Goal: Transaction & Acquisition: Purchase product/service

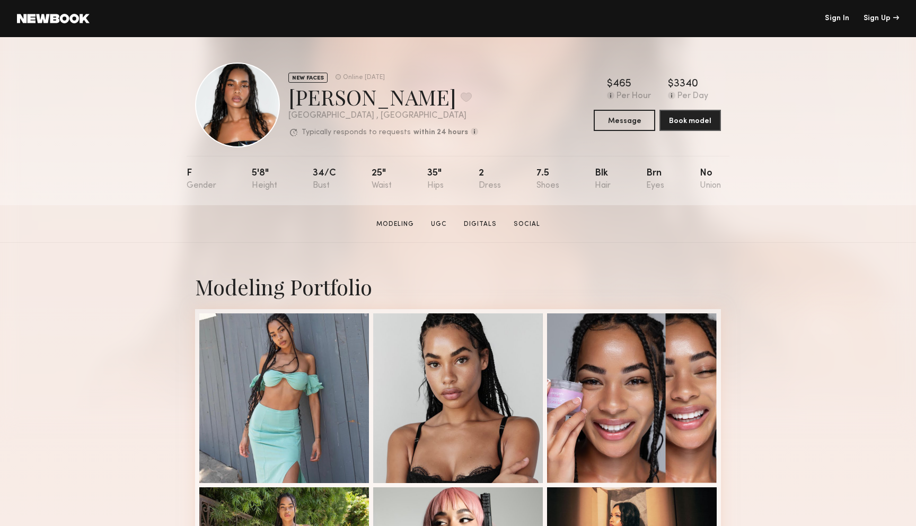
click at [54, 21] on link at bounding box center [53, 19] width 73 height 10
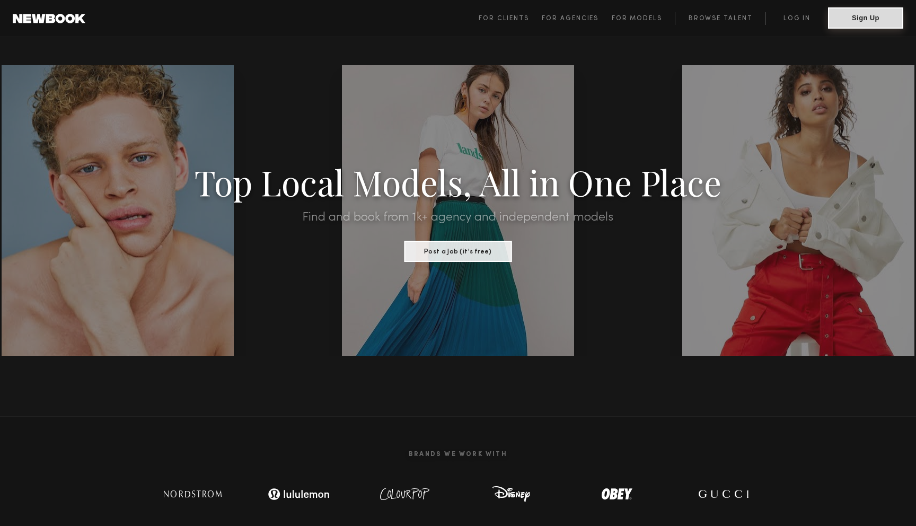
click at [866, 14] on button "Sign Up" at bounding box center [865, 17] width 75 height 21
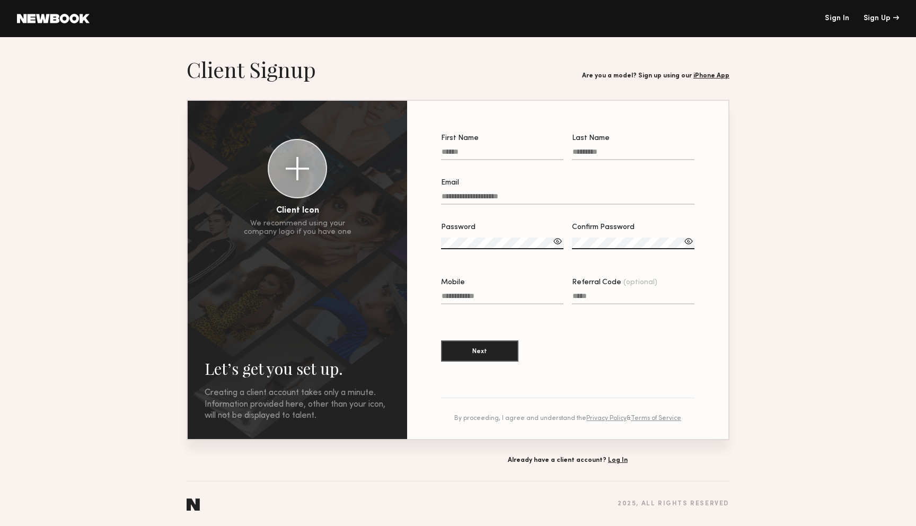
click at [471, 154] on input "First Name" at bounding box center [502, 154] width 123 height 12
type input "******"
type input "*******"
type input "**********"
click at [841, 182] on section "**********" at bounding box center [458, 260] width 916 height 408
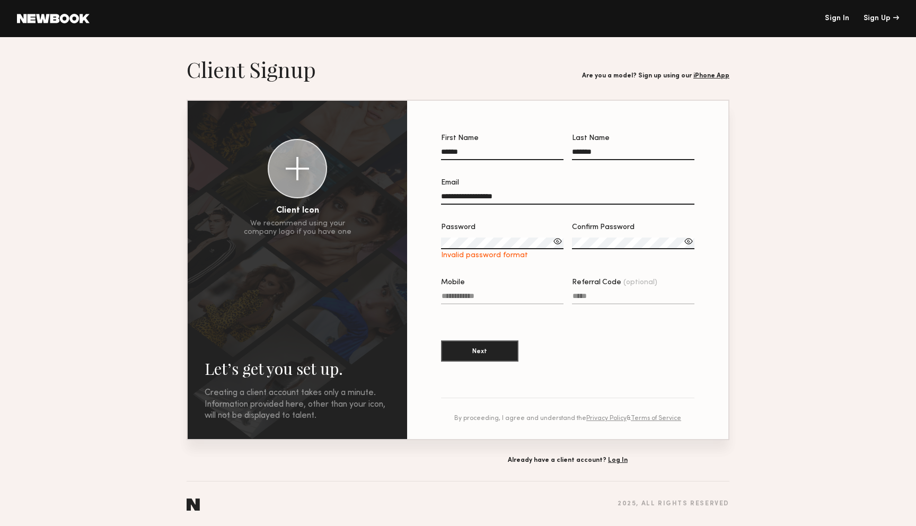
click at [560, 240] on div at bounding box center [558, 241] width 11 height 11
click at [558, 242] on div at bounding box center [558, 241] width 11 height 11
click at [508, 237] on label "Password Invalid password format" at bounding box center [502, 242] width 123 height 36
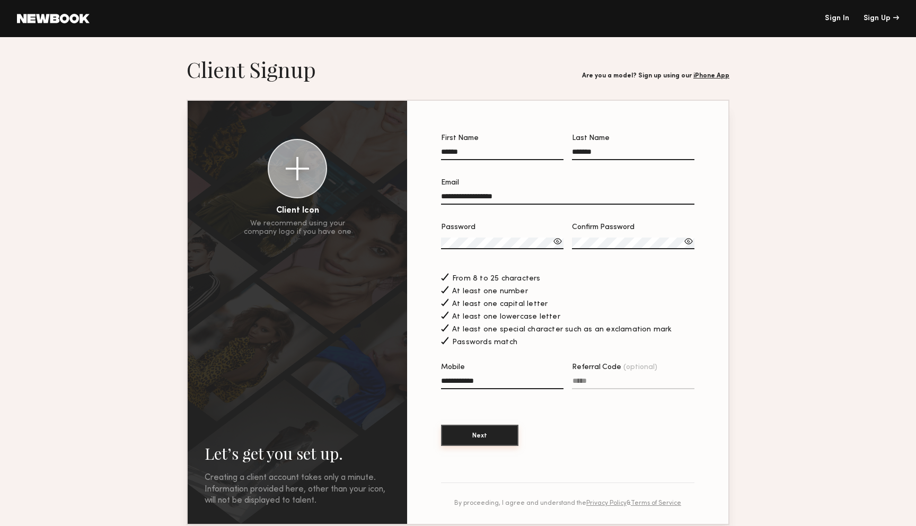
type input "**********"
click at [476, 438] on button "Next" at bounding box center [479, 435] width 77 height 21
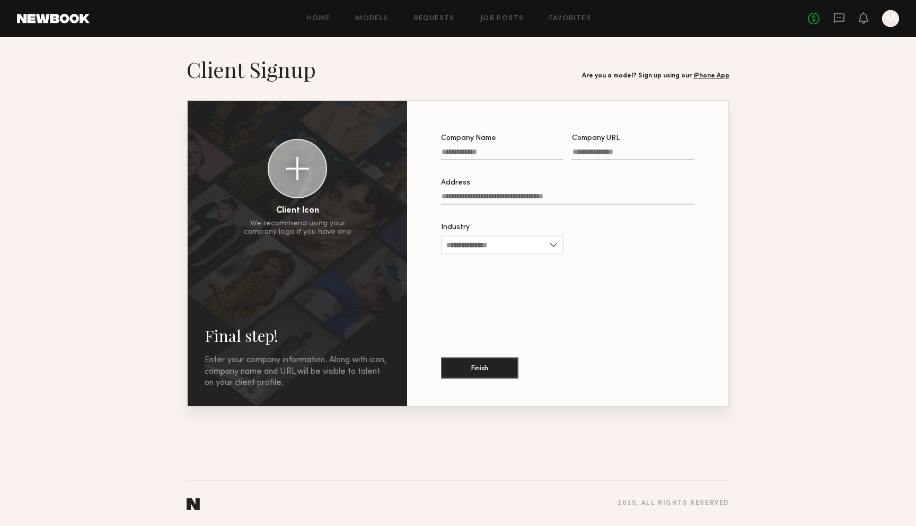
click at [465, 160] on input "Company Name" at bounding box center [502, 154] width 123 height 12
click at [465, 156] on input "Company Name" at bounding box center [502, 154] width 123 height 12
type input "*****"
click at [495, 251] on input "Industry" at bounding box center [502, 244] width 123 height 19
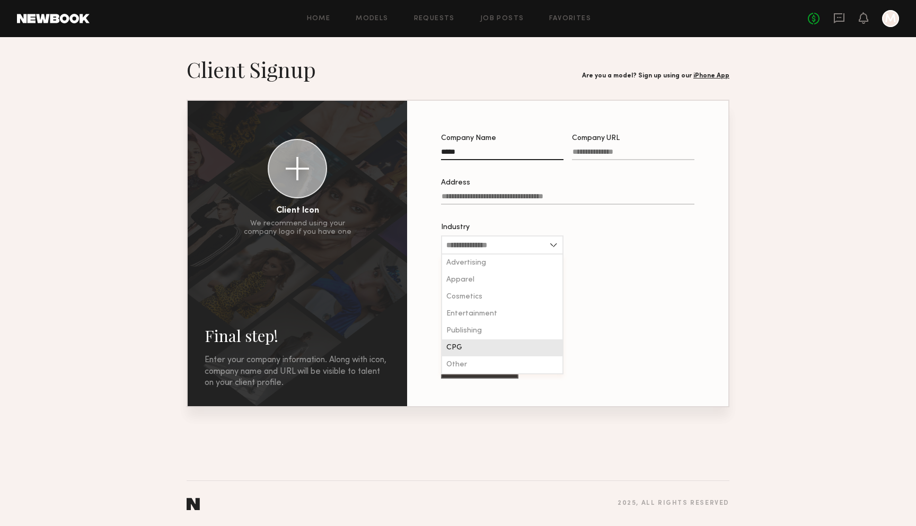
click at [496, 344] on div "CPG" at bounding box center [502, 347] width 120 height 17
type input "***"
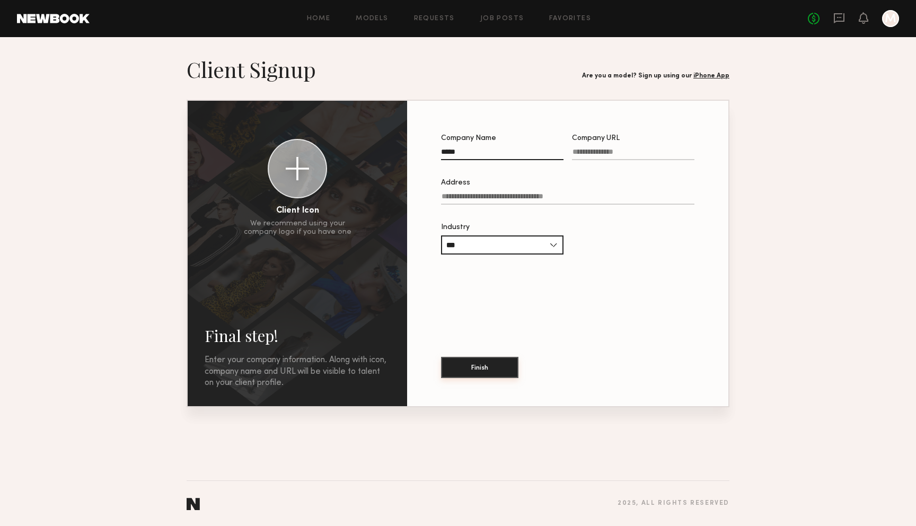
click at [486, 366] on button "Finish" at bounding box center [479, 367] width 77 height 21
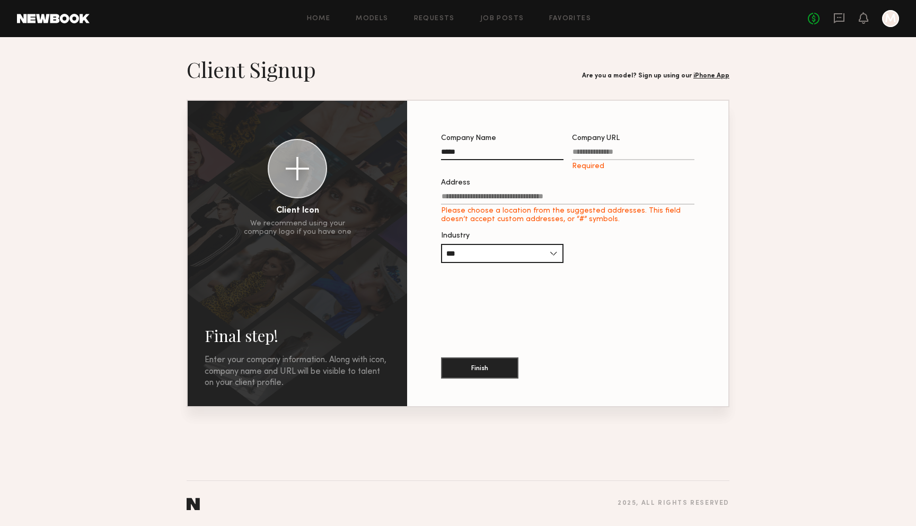
click at [606, 148] on input "Company URL Required" at bounding box center [633, 154] width 123 height 12
type input "*"
type input "**********"
click at [477, 369] on button "Finish" at bounding box center [479, 367] width 77 height 21
click at [505, 195] on input "Address Please choose a location from the suggested addresses. This field doesn…" at bounding box center [567, 199] width 253 height 12
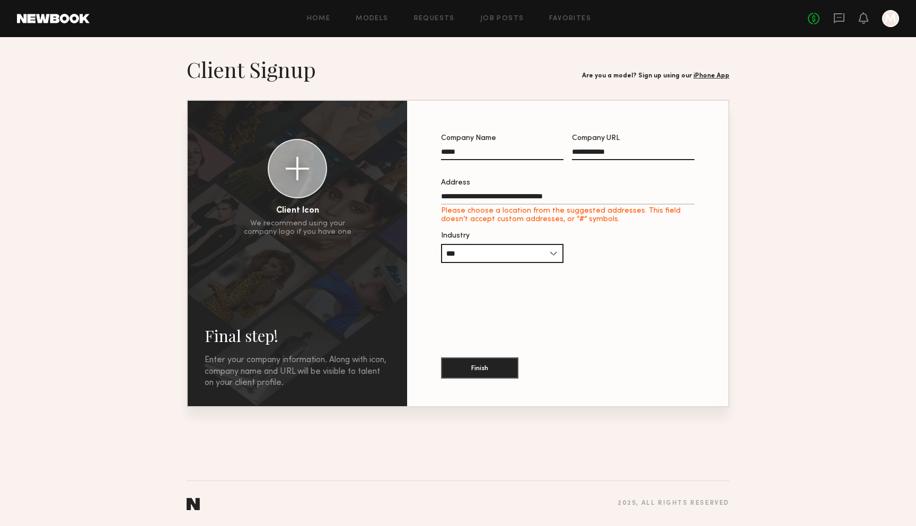
type input "**********"
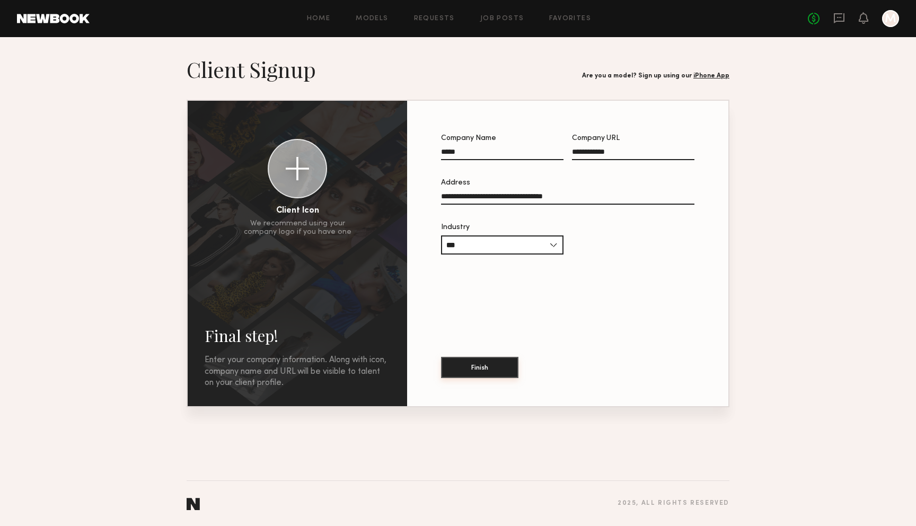
click at [479, 368] on button "Finish" at bounding box center [479, 367] width 77 height 21
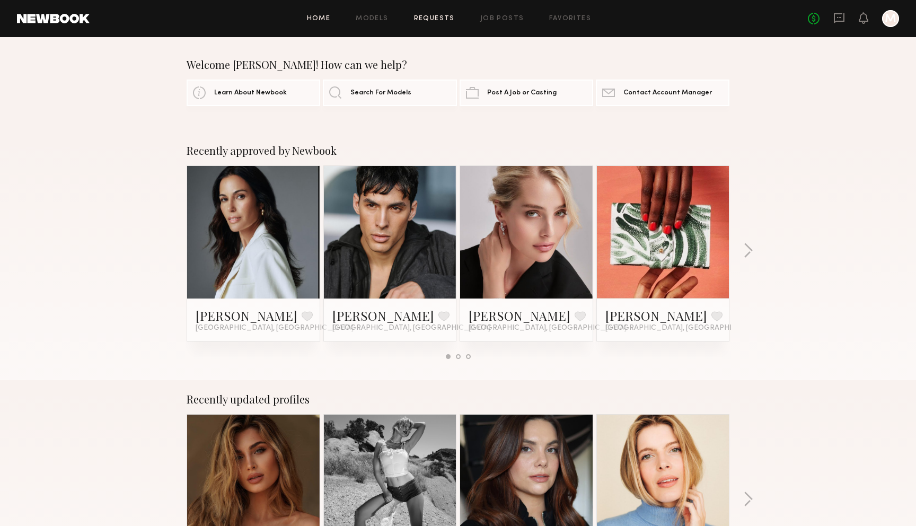
click at [447, 21] on link "Requests" at bounding box center [434, 18] width 41 height 7
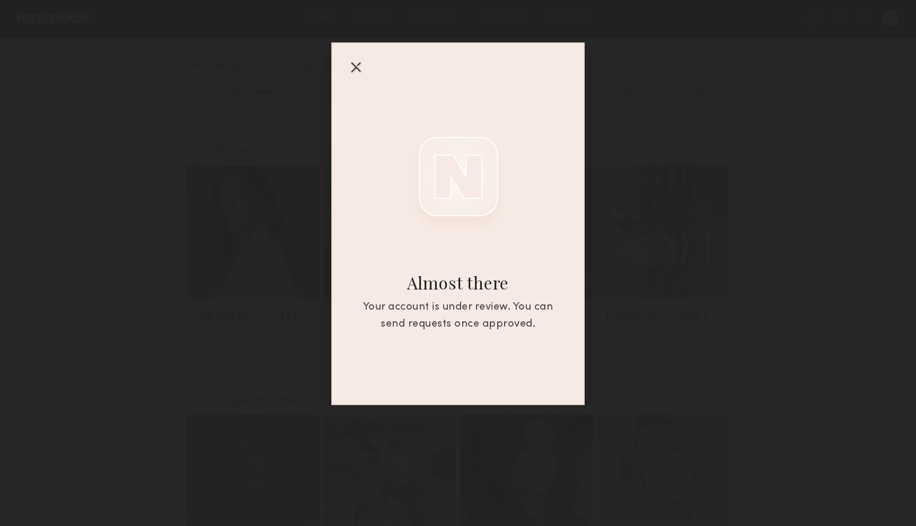
click at [354, 68] on div at bounding box center [355, 66] width 17 height 17
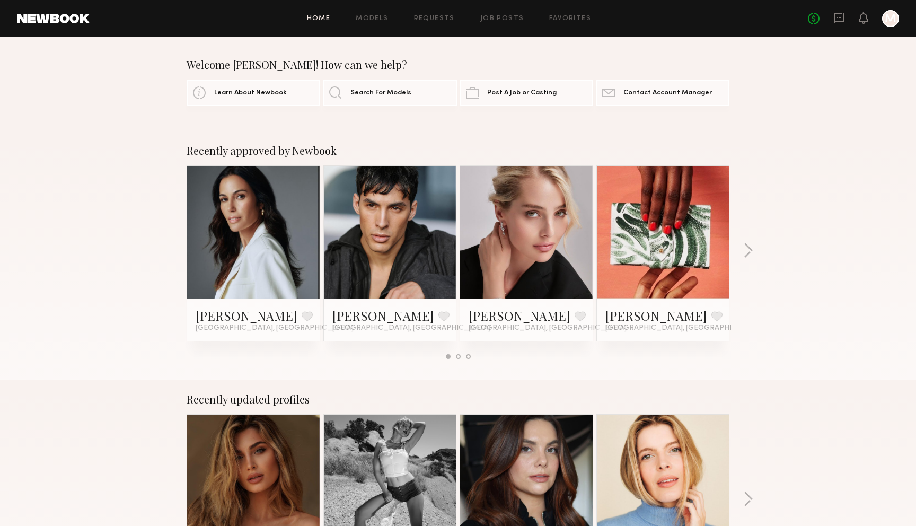
click at [493, 14] on div "Home Models Requests Job Posts Favorites Sign Out No fees up to $5,000 M" at bounding box center [495, 18] width 810 height 17
click at [496, 21] on link "Job Posts" at bounding box center [502, 18] width 44 height 7
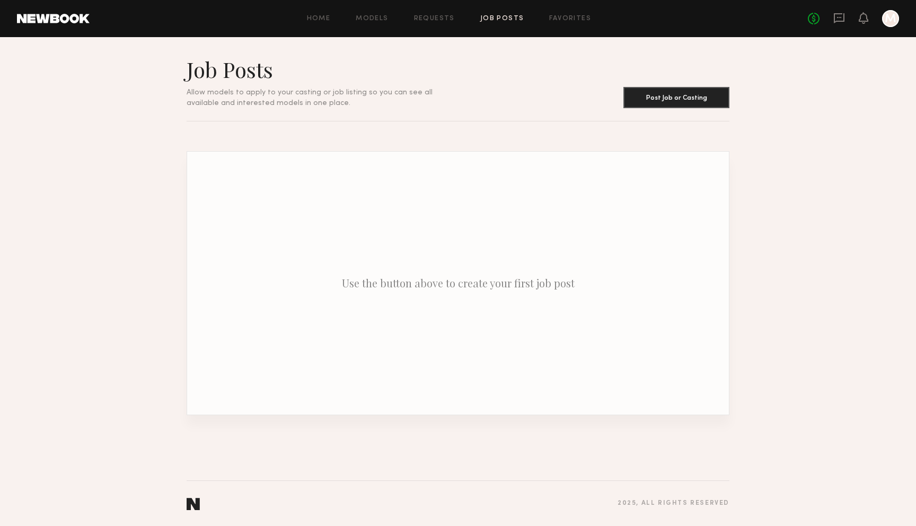
click at [426, 26] on div "Home Models Requests Job Posts Favorites Sign Out No fees up to $5,000 M" at bounding box center [495, 18] width 810 height 17
click at [431, 14] on div "Home Models Requests Job Posts Favorites Sign Out No fees up to $5,000 M" at bounding box center [495, 18] width 810 height 17
click at [431, 19] on link "Requests" at bounding box center [434, 18] width 41 height 7
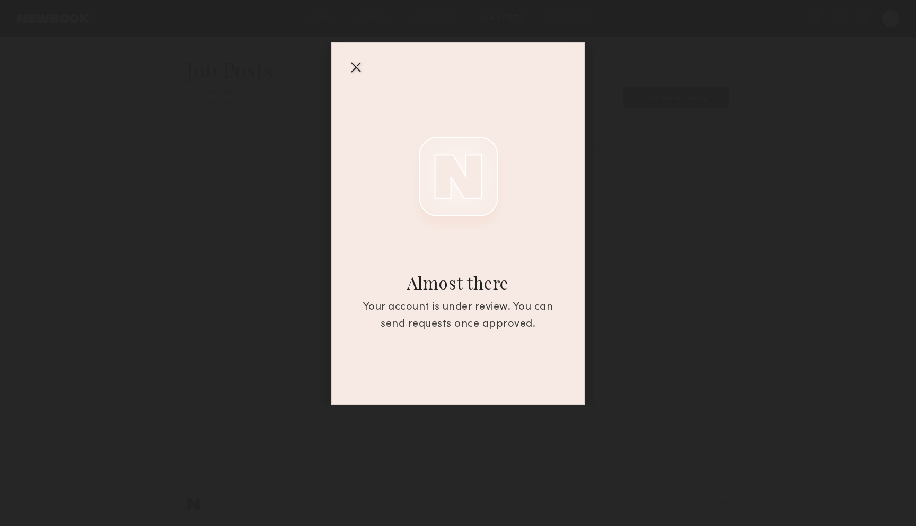
click at [360, 72] on div at bounding box center [355, 66] width 17 height 17
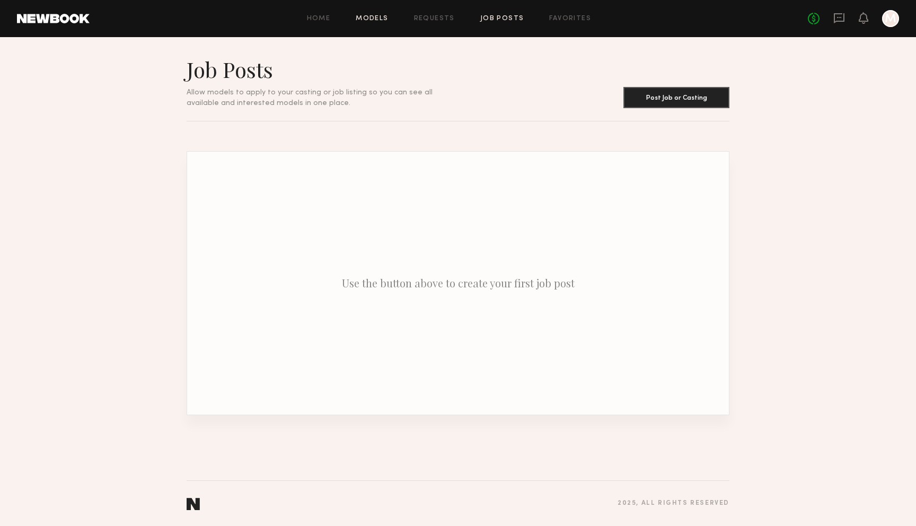
click at [373, 18] on link "Models" at bounding box center [372, 18] width 32 height 7
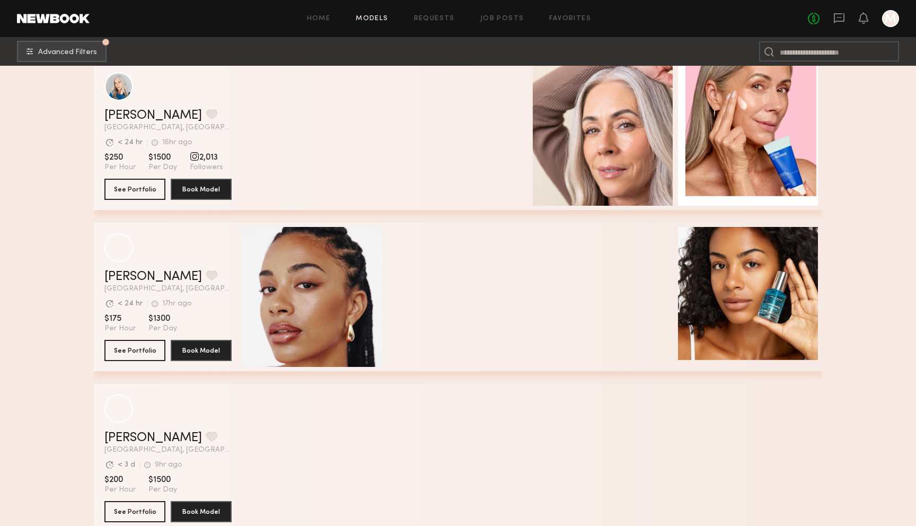
scroll to position [463, 0]
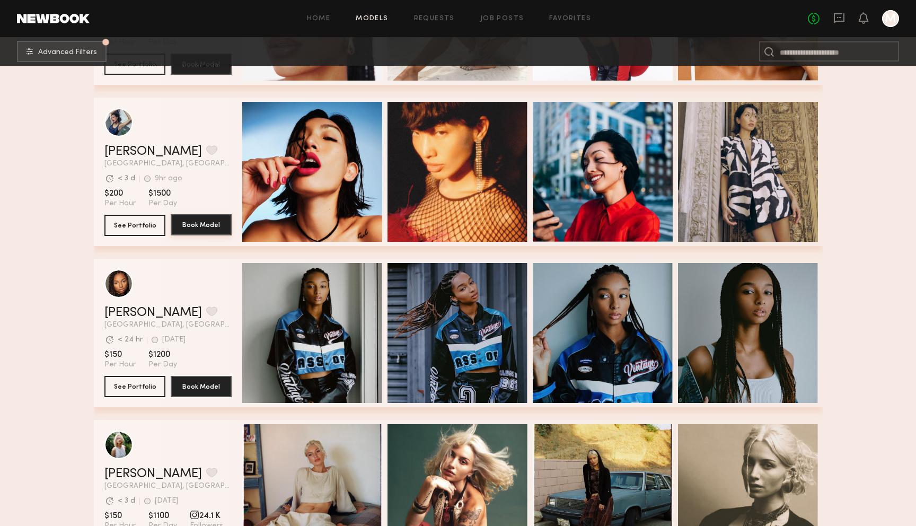
click at [191, 224] on button "Book Model" at bounding box center [201, 224] width 61 height 21
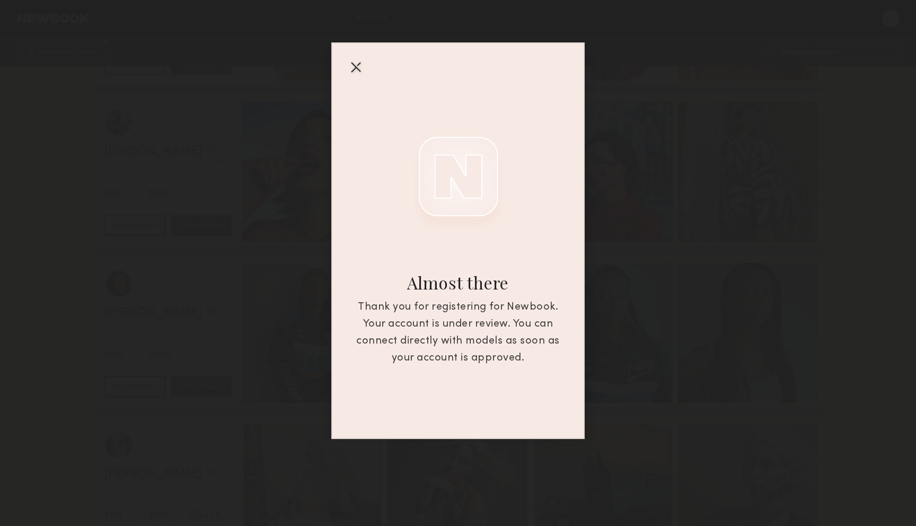
click at [355, 65] on div at bounding box center [355, 66] width 17 height 17
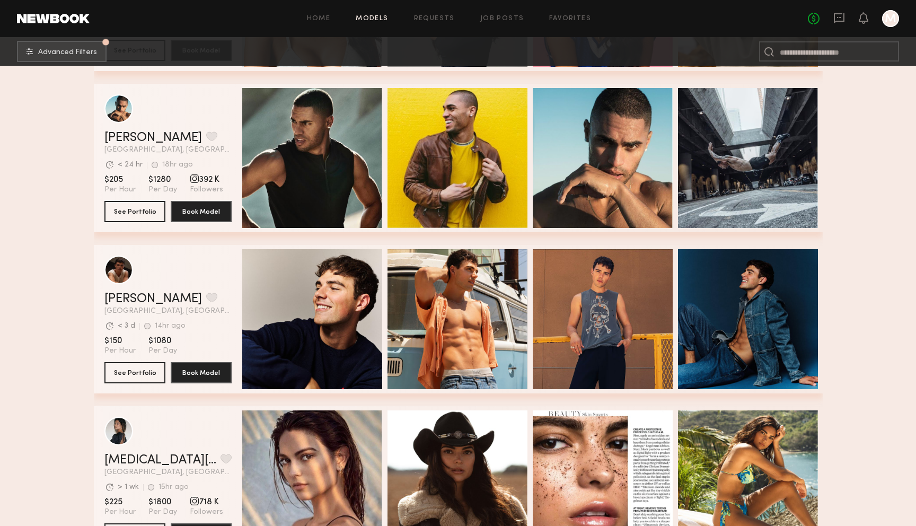
scroll to position [1174, 0]
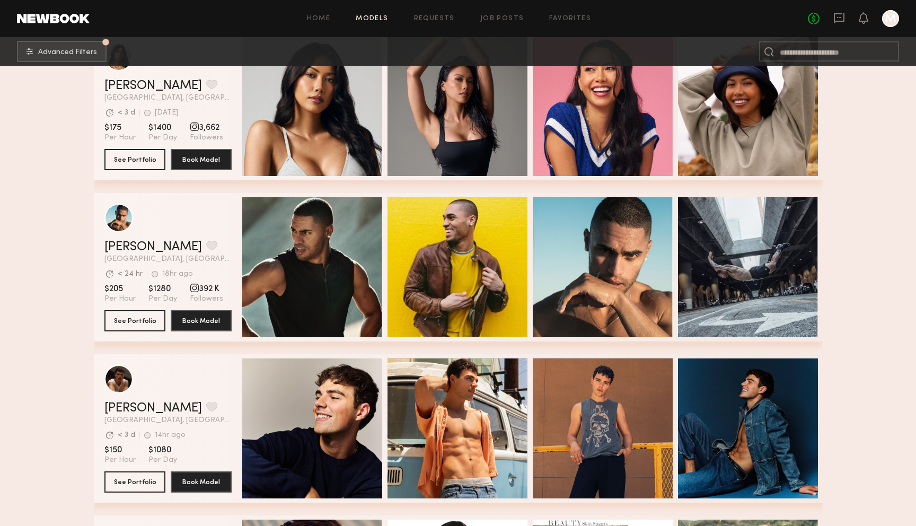
click at [887, 22] on div at bounding box center [890, 18] width 17 height 17
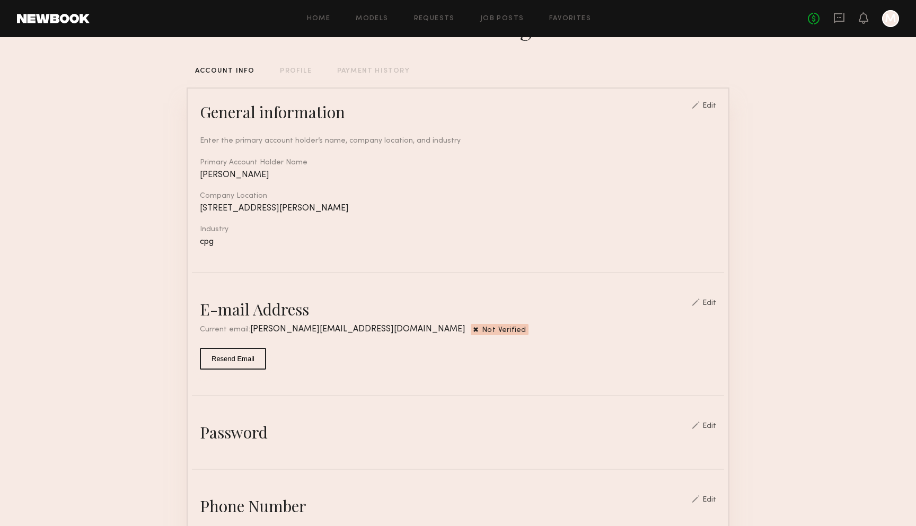
scroll to position [58, 0]
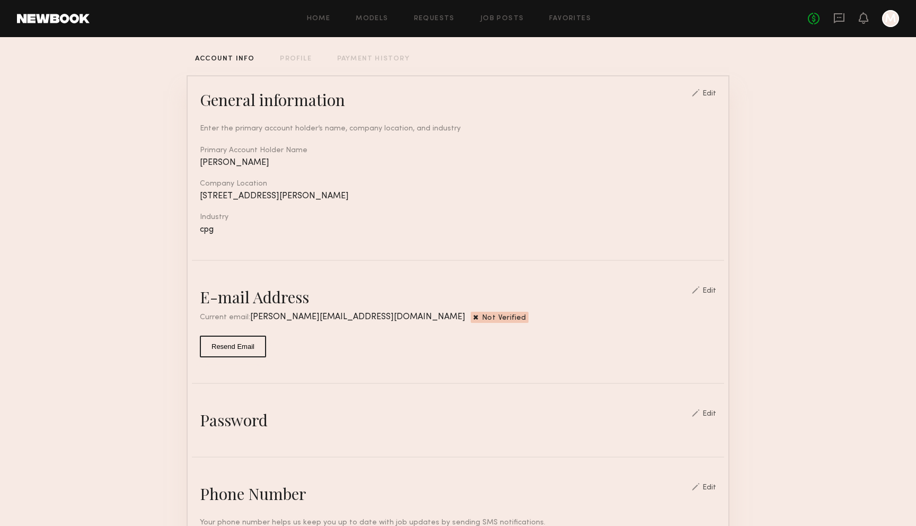
click at [60, 19] on link at bounding box center [53, 19] width 73 height 10
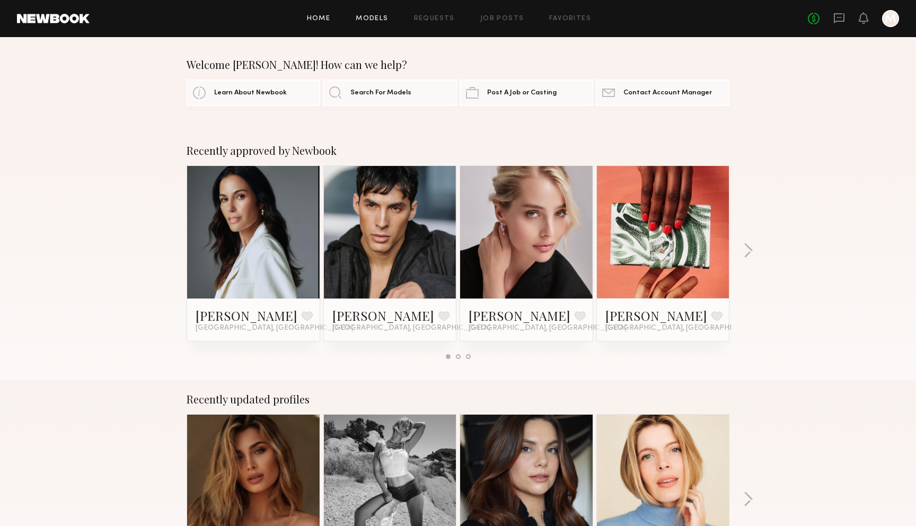
click at [372, 21] on link "Models" at bounding box center [372, 18] width 32 height 7
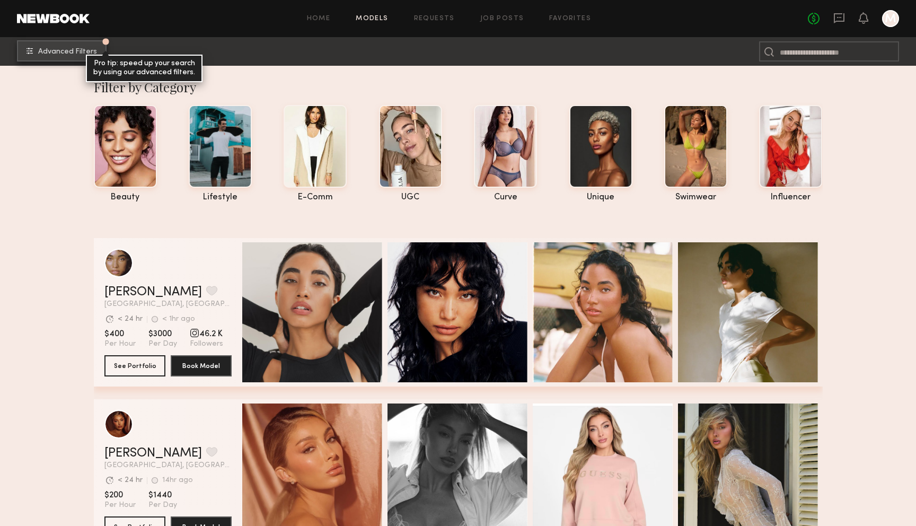
click at [68, 49] on span "Advanced Filters" at bounding box center [67, 51] width 59 height 7
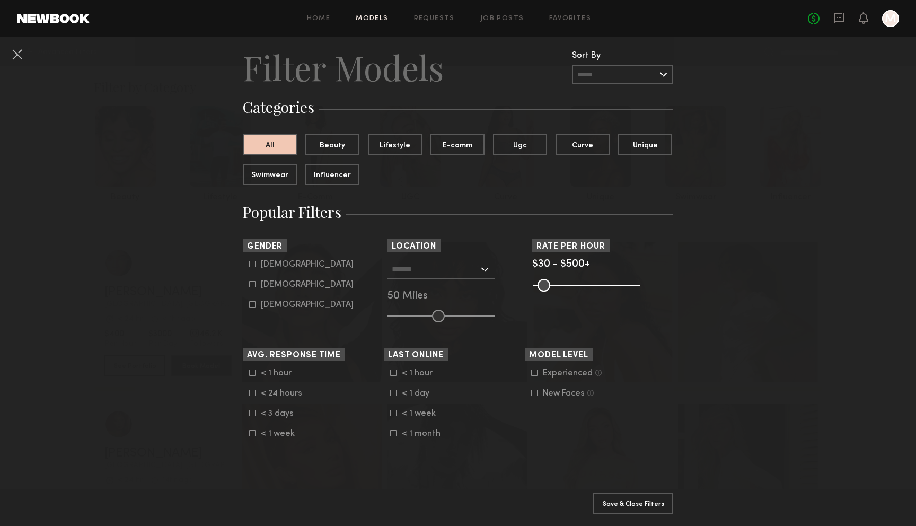
scroll to position [27, 0]
click at [253, 286] on icon at bounding box center [253, 283] width 6 height 6
type input "**"
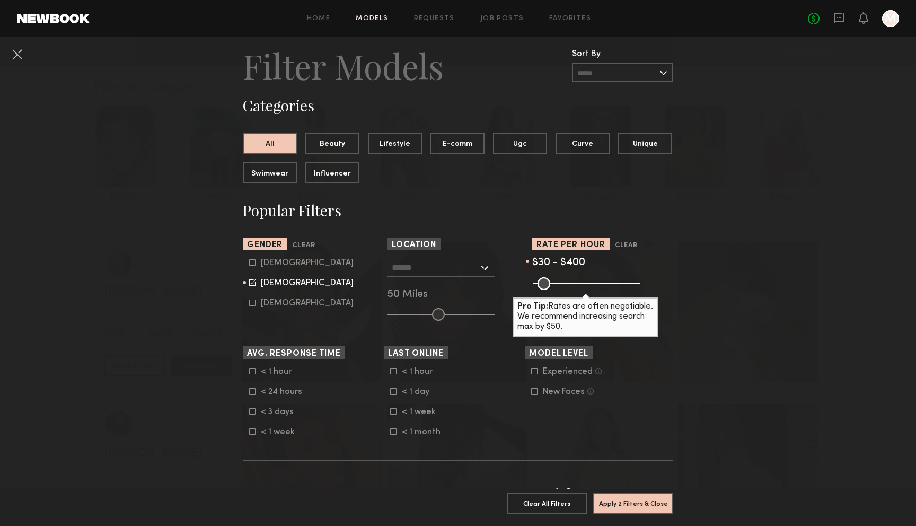
drag, startPoint x: 635, startPoint y: 283, endPoint x: 614, endPoint y: 283, distance: 20.7
type input "***"
click at [614, 283] on input "range" at bounding box center [587, 283] width 107 height 13
click at [420, 273] on input "text" at bounding box center [435, 267] width 87 height 18
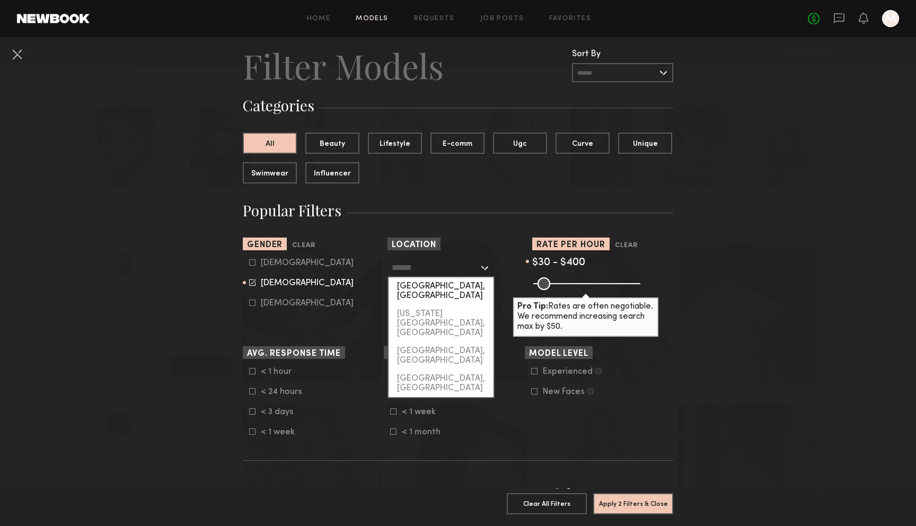
click at [424, 284] on div "Los Angeles, CA" at bounding box center [441, 291] width 105 height 28
type input "**********"
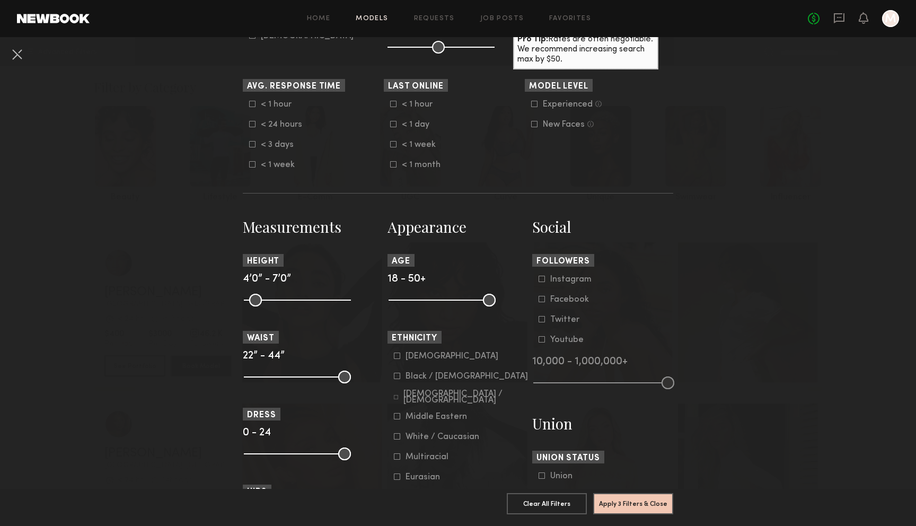
scroll to position [296, 0]
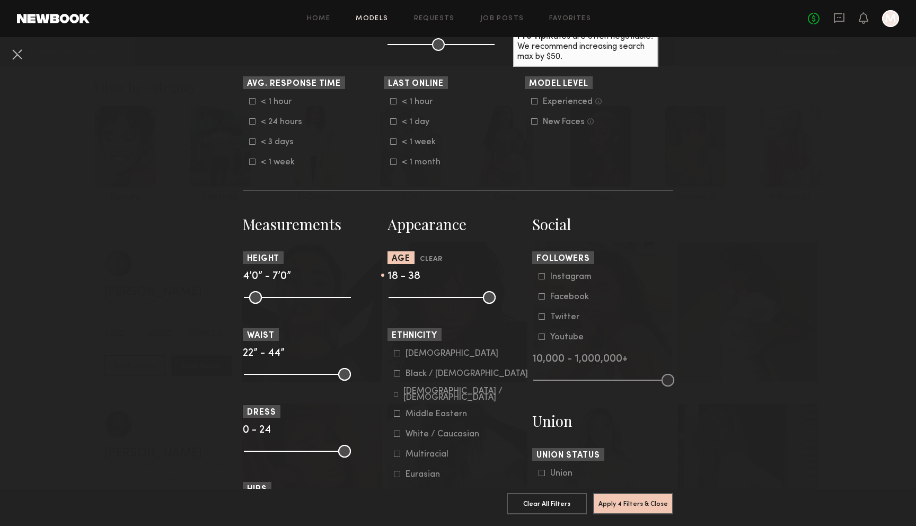
drag, startPoint x: 491, startPoint y: 301, endPoint x: 454, endPoint y: 301, distance: 37.1
type input "**"
click at [454, 301] on input "range" at bounding box center [442, 297] width 107 height 13
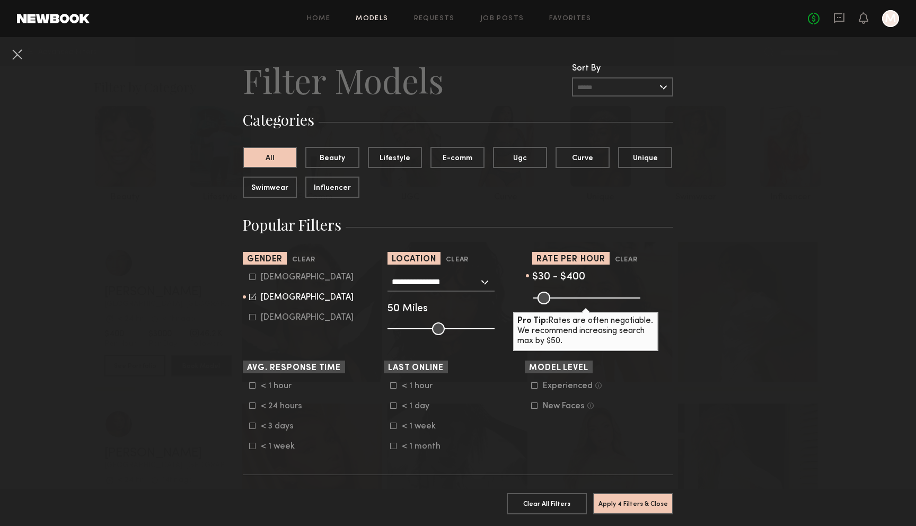
scroll to position [0, 0]
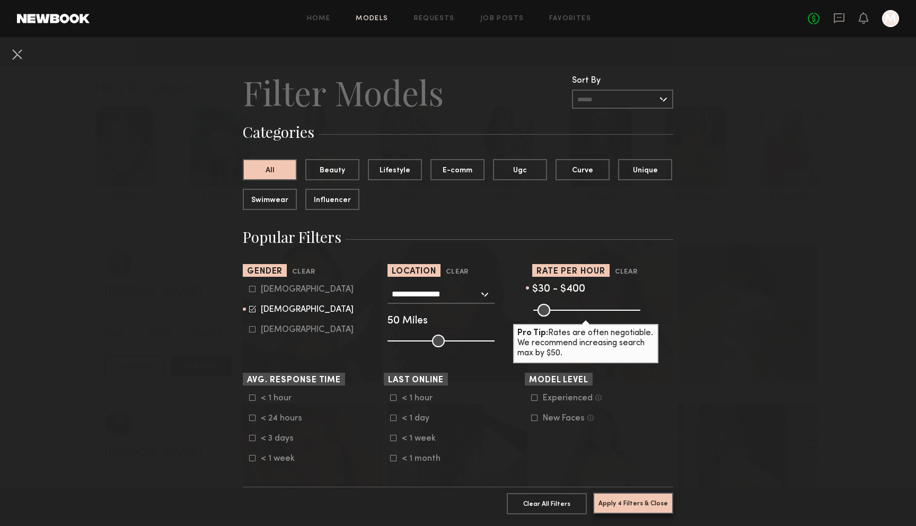
click at [636, 506] on button "Apply 4 Filters & Close" at bounding box center [633, 503] width 80 height 21
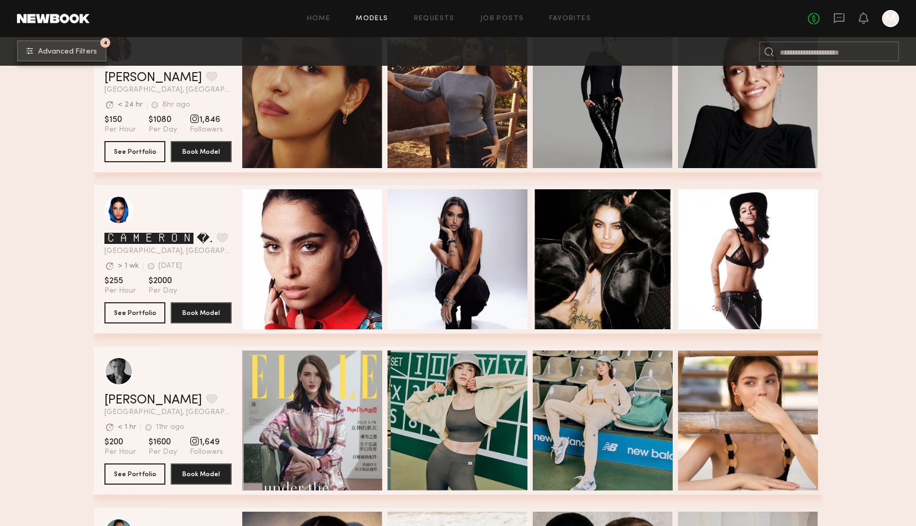
scroll to position [7667, 0]
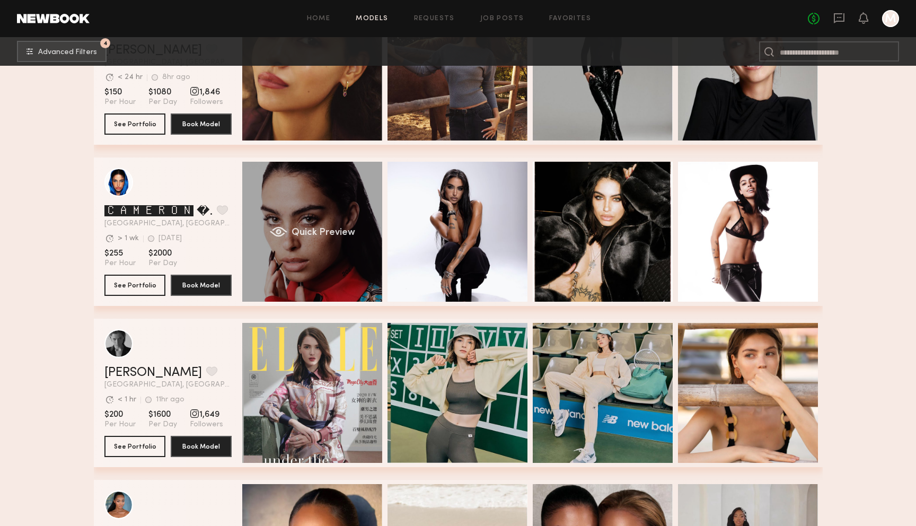
click at [308, 174] on div "Quick Preview" at bounding box center [312, 232] width 140 height 140
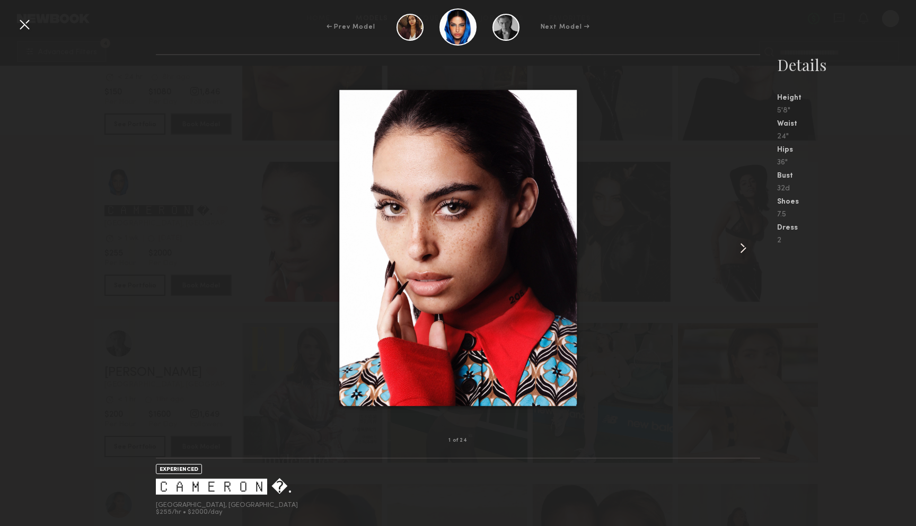
click at [747, 251] on common-icon at bounding box center [743, 248] width 17 height 17
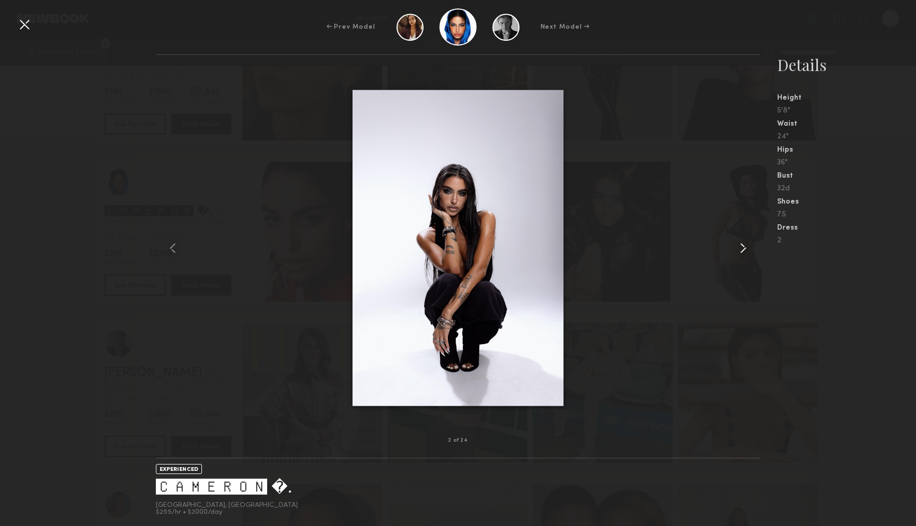
click at [747, 251] on common-icon at bounding box center [743, 248] width 17 height 17
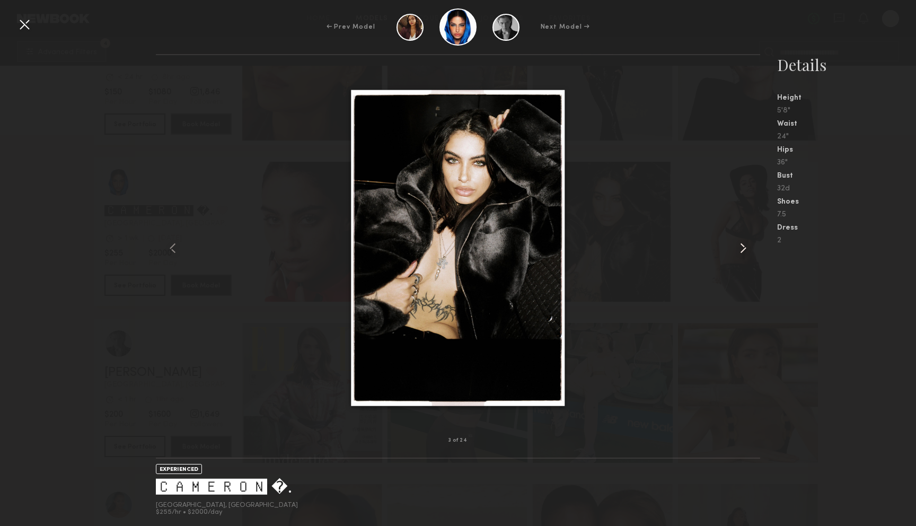
click at [747, 251] on common-icon at bounding box center [743, 248] width 17 height 17
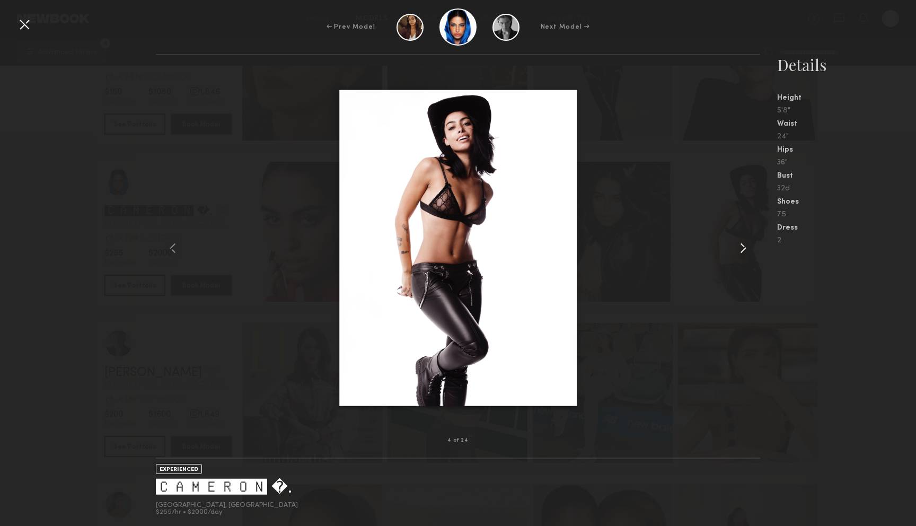
click at [747, 251] on common-icon at bounding box center [743, 248] width 17 height 17
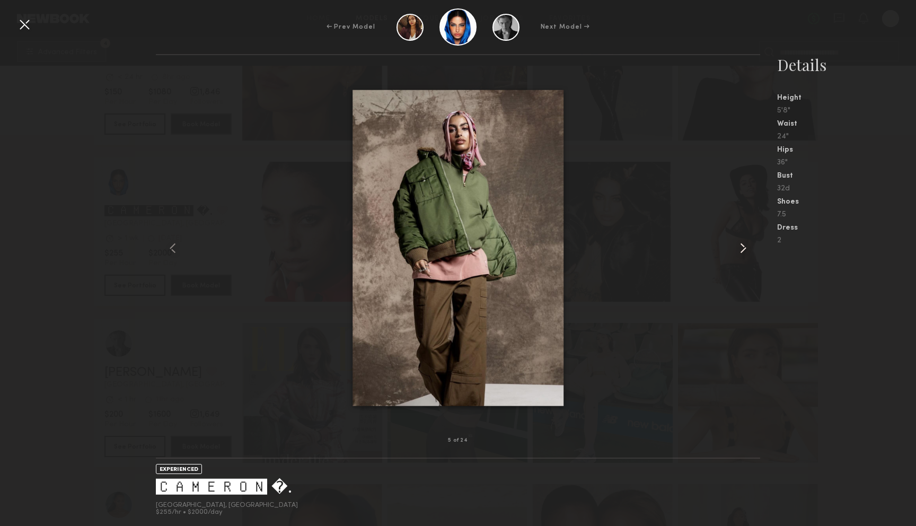
click at [747, 251] on common-icon at bounding box center [743, 248] width 17 height 17
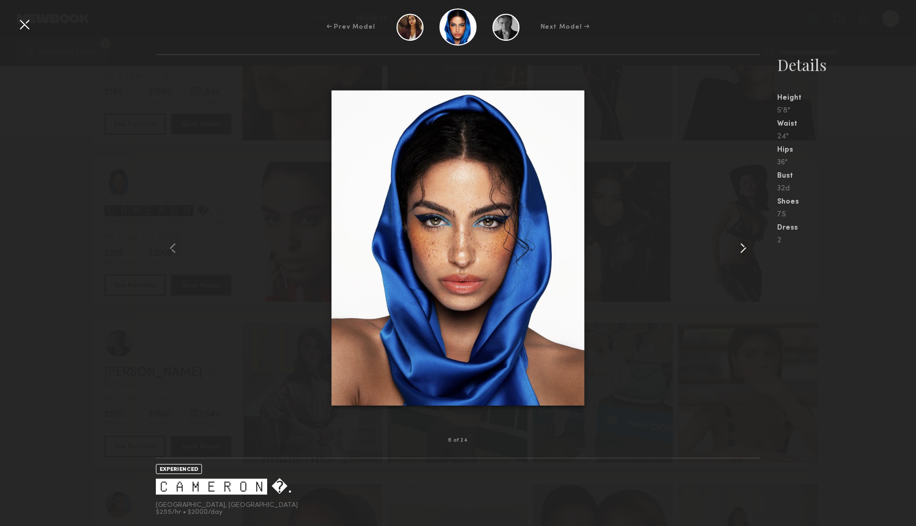
click at [747, 251] on common-icon at bounding box center [743, 248] width 17 height 17
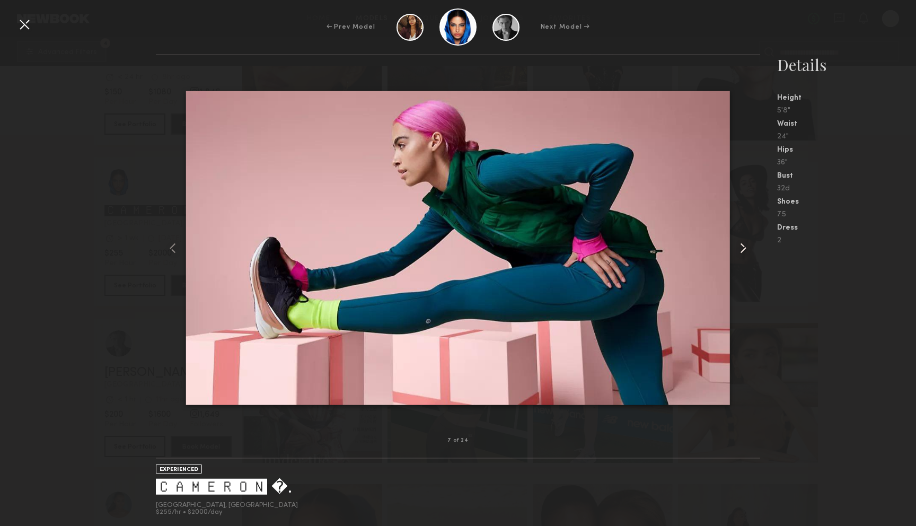
click at [747, 251] on common-icon at bounding box center [743, 248] width 17 height 17
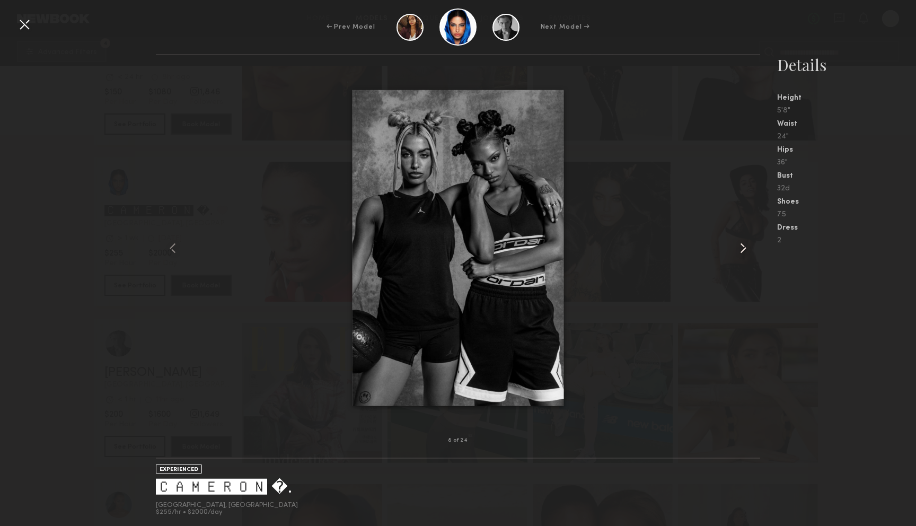
click at [747, 251] on common-icon at bounding box center [743, 248] width 17 height 17
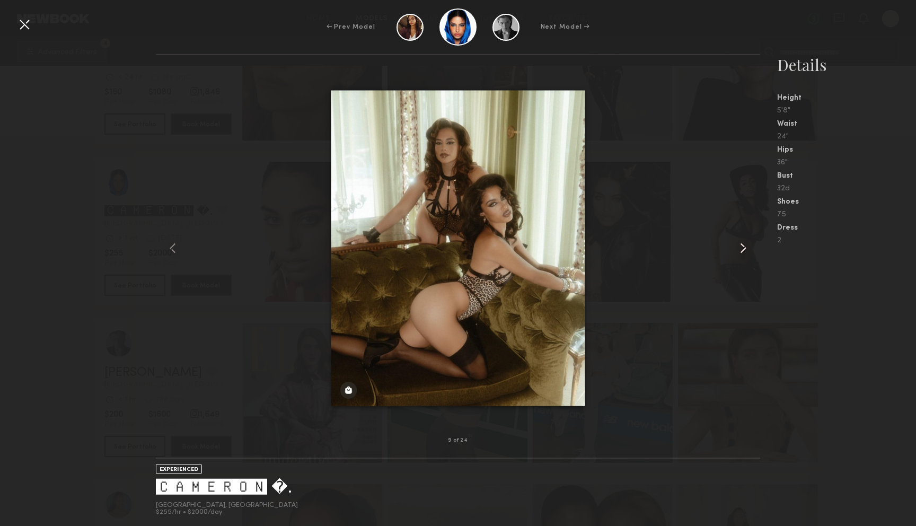
click at [747, 251] on common-icon at bounding box center [743, 248] width 17 height 17
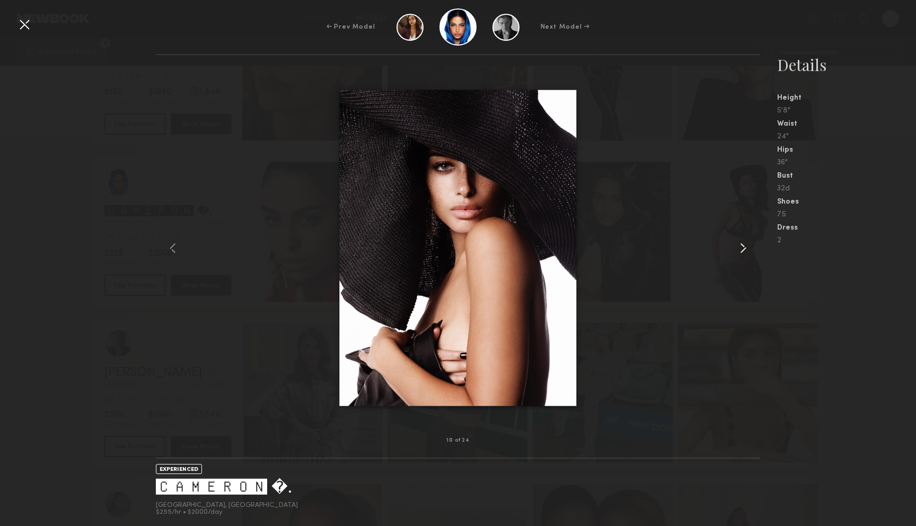
click at [747, 251] on common-icon at bounding box center [743, 248] width 17 height 17
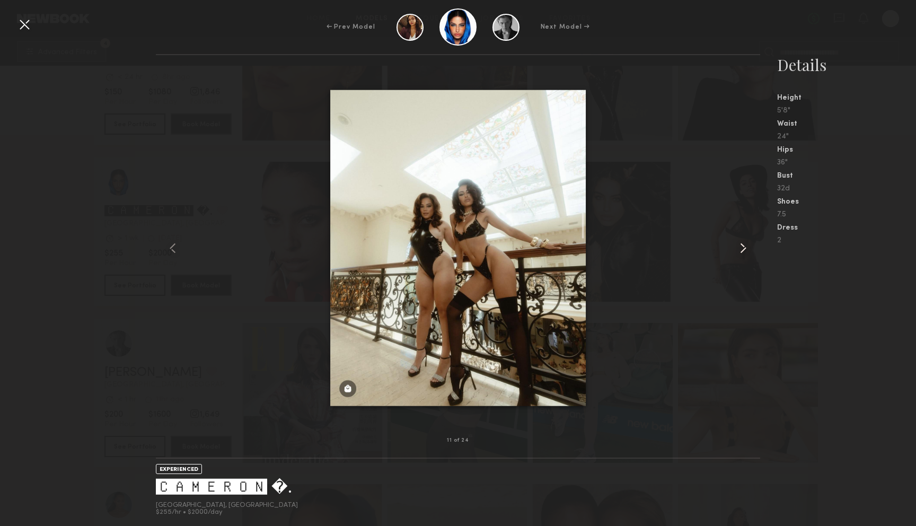
click at [747, 251] on common-icon at bounding box center [743, 248] width 17 height 17
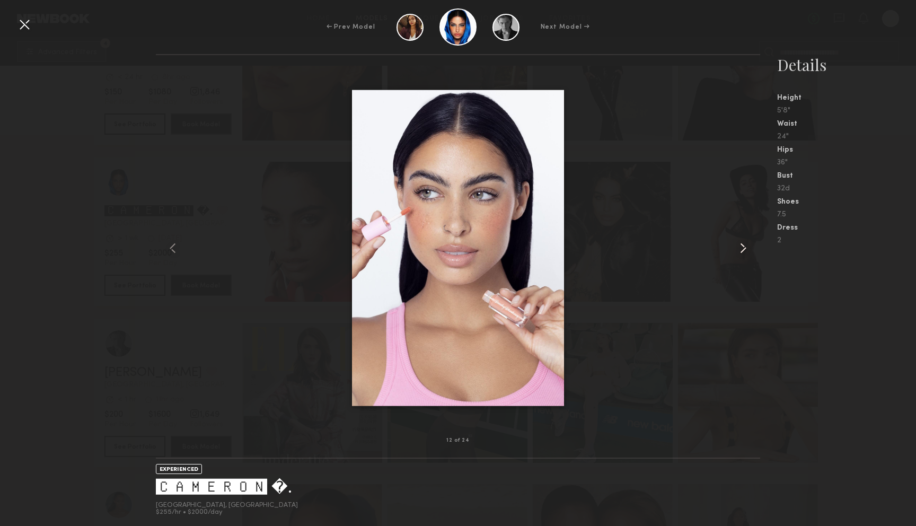
click at [747, 251] on common-icon at bounding box center [743, 248] width 17 height 17
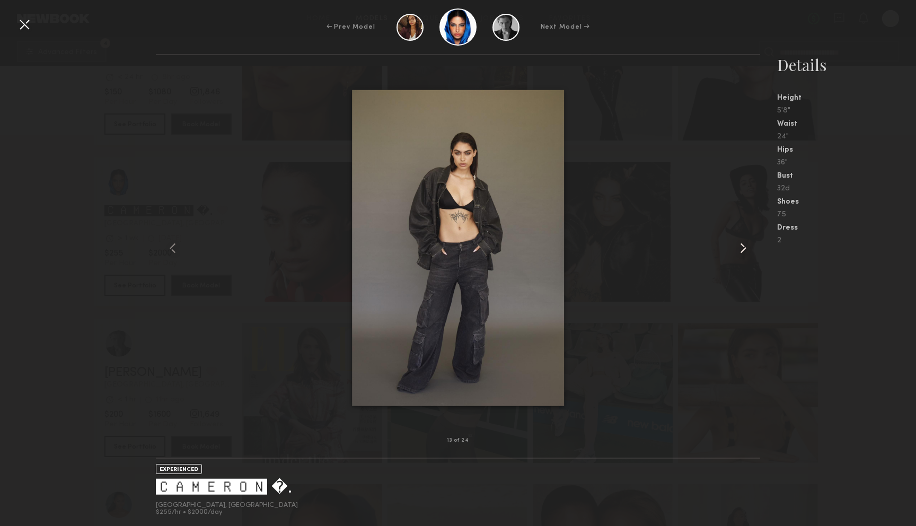
click at [747, 251] on common-icon at bounding box center [743, 248] width 17 height 17
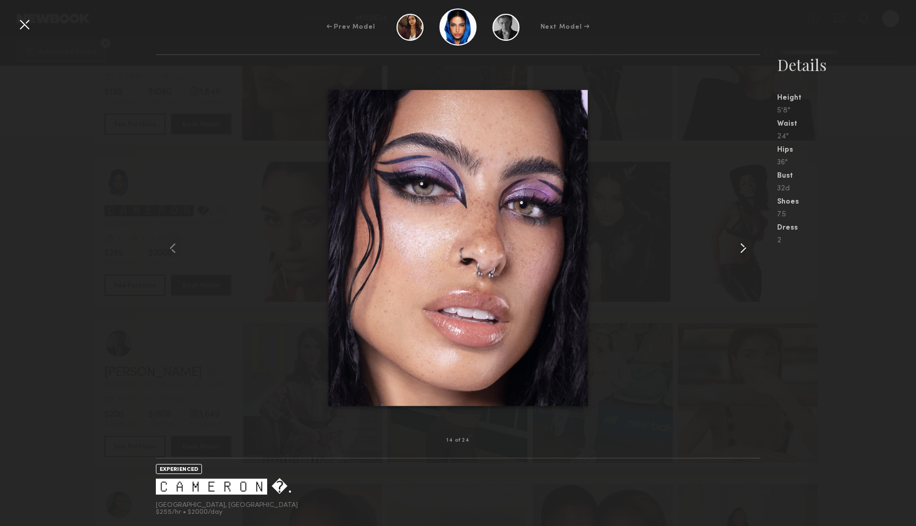
click at [747, 251] on common-icon at bounding box center [743, 248] width 17 height 17
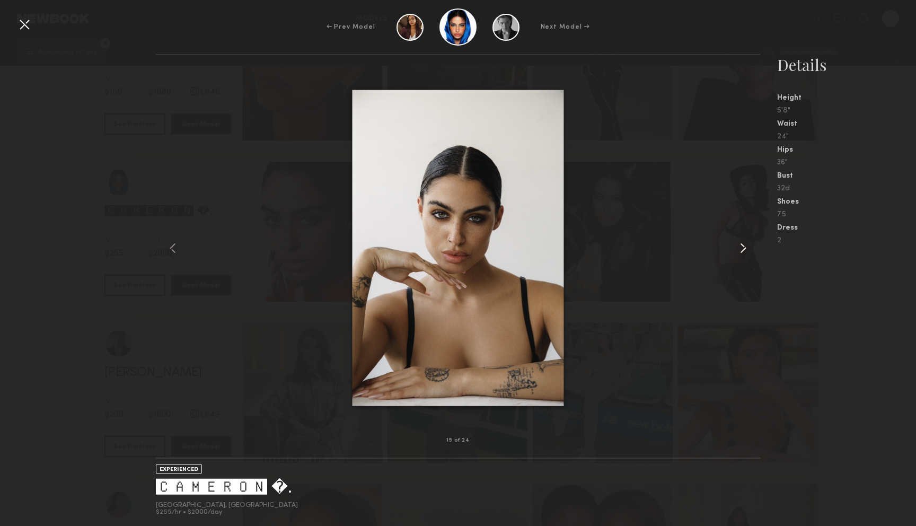
click at [747, 251] on common-icon at bounding box center [743, 248] width 17 height 17
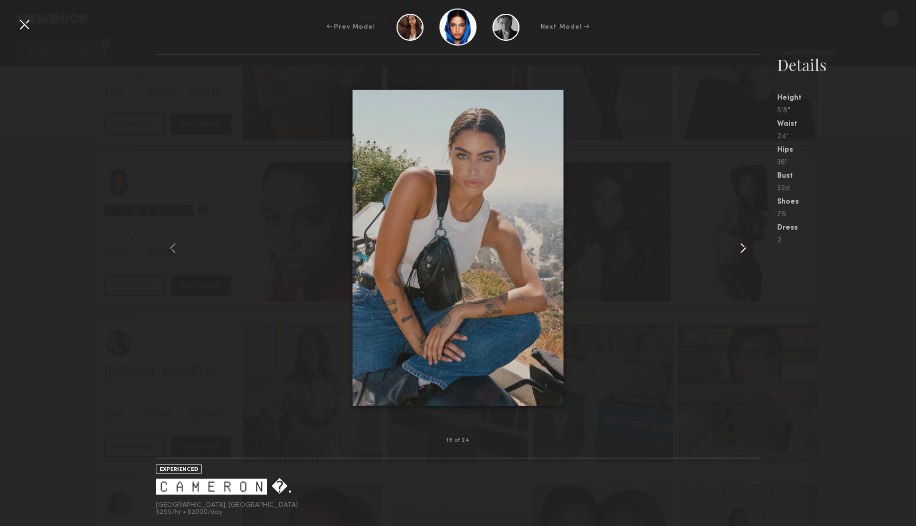
click at [747, 251] on common-icon at bounding box center [743, 248] width 17 height 17
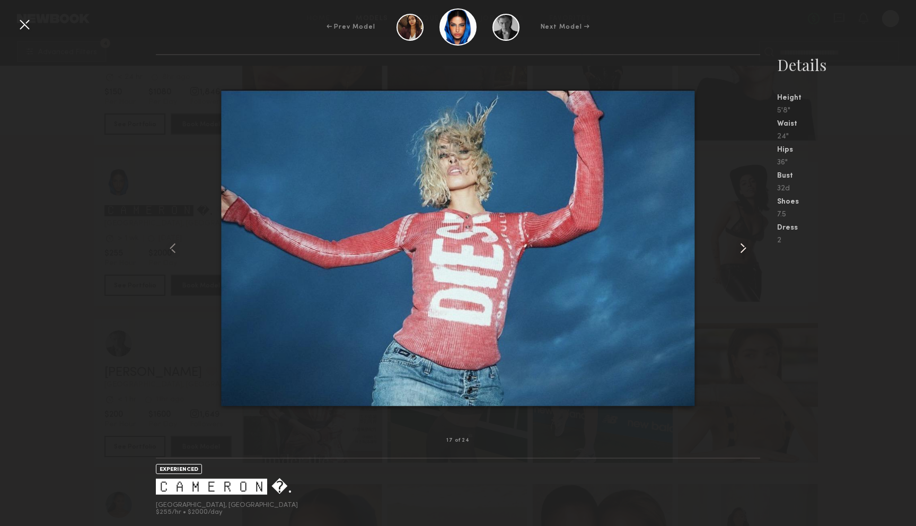
click at [747, 251] on common-icon at bounding box center [743, 248] width 17 height 17
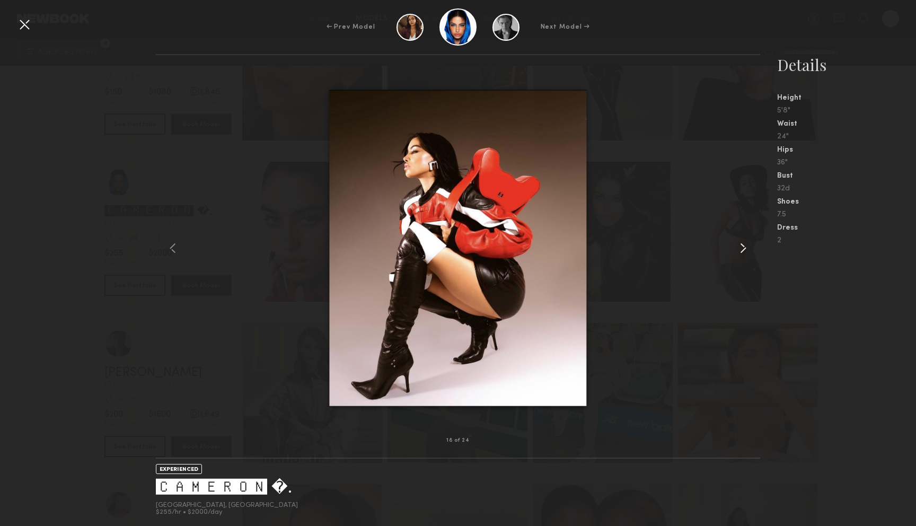
click at [747, 251] on common-icon at bounding box center [743, 248] width 17 height 17
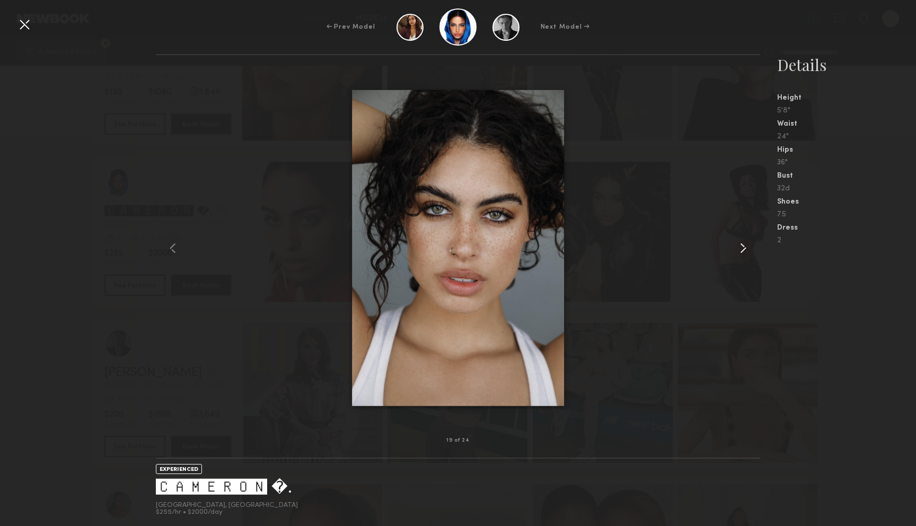
click at [747, 251] on common-icon at bounding box center [743, 248] width 17 height 17
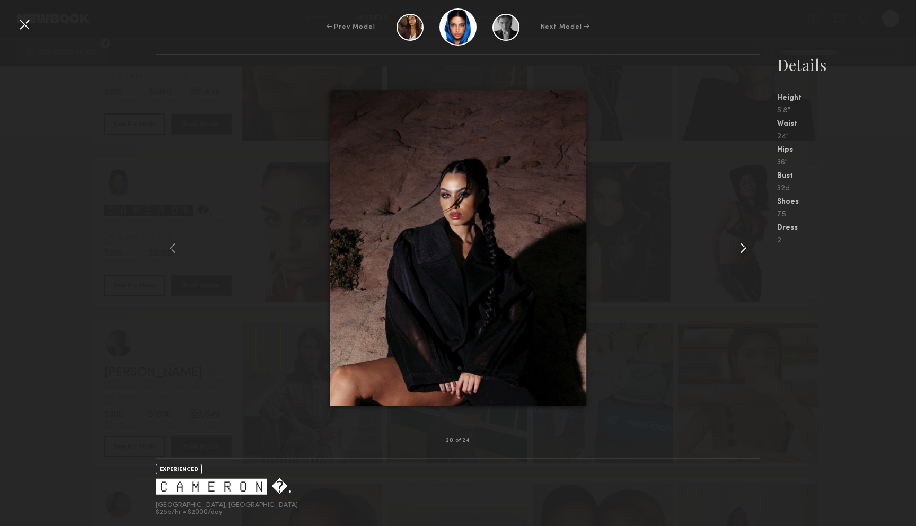
click at [747, 251] on common-icon at bounding box center [743, 248] width 17 height 17
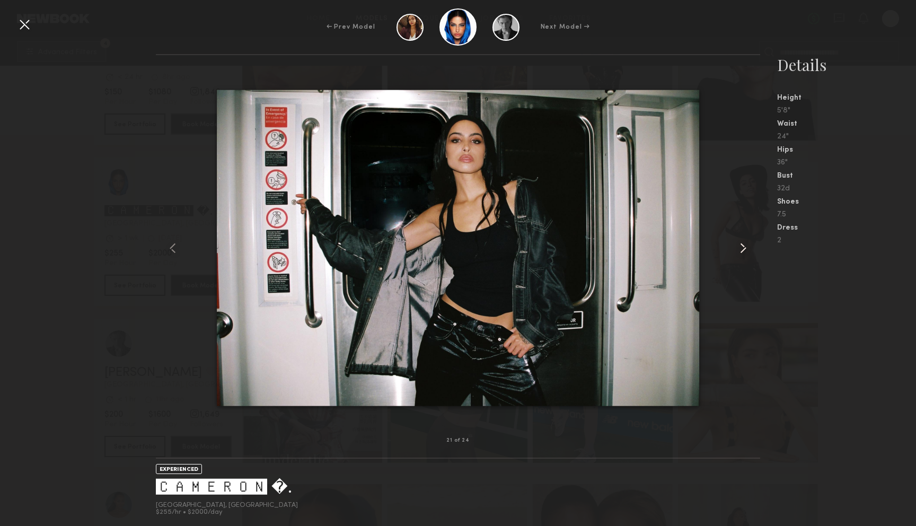
click at [747, 251] on common-icon at bounding box center [743, 248] width 17 height 17
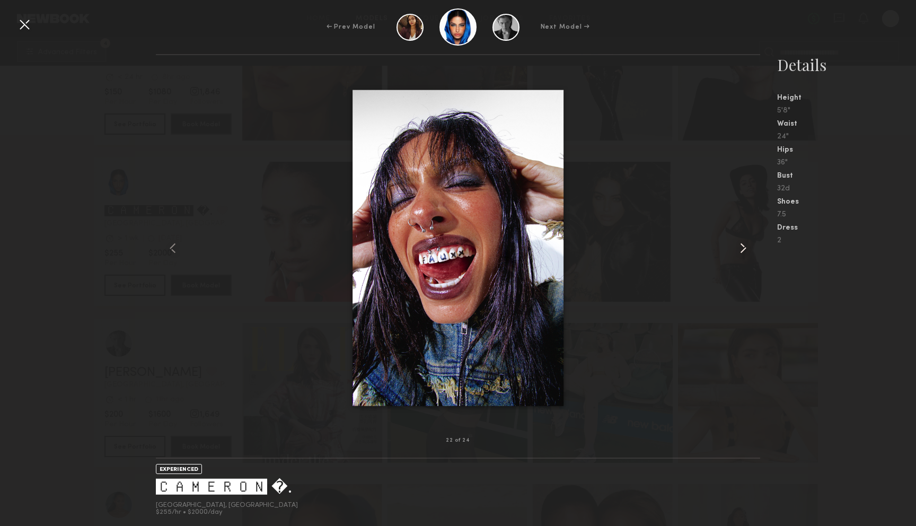
click at [747, 251] on common-icon at bounding box center [743, 248] width 17 height 17
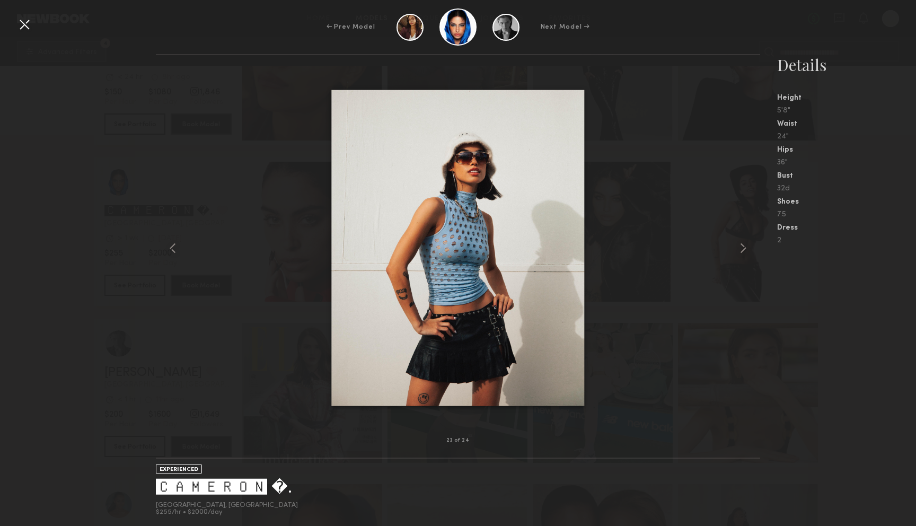
click at [858, 114] on div "5'8"" at bounding box center [846, 110] width 139 height 7
click at [21, 29] on div at bounding box center [24, 24] width 17 height 17
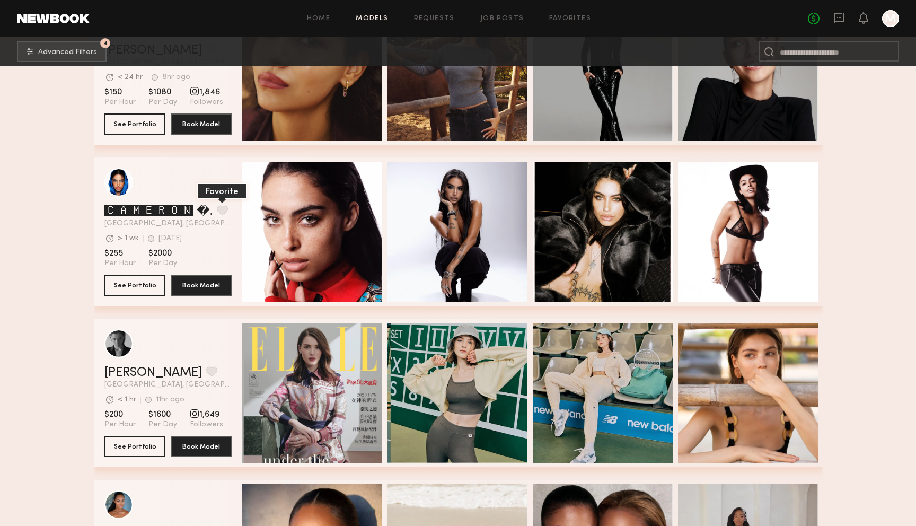
click at [221, 215] on button "grid" at bounding box center [222, 210] width 11 height 10
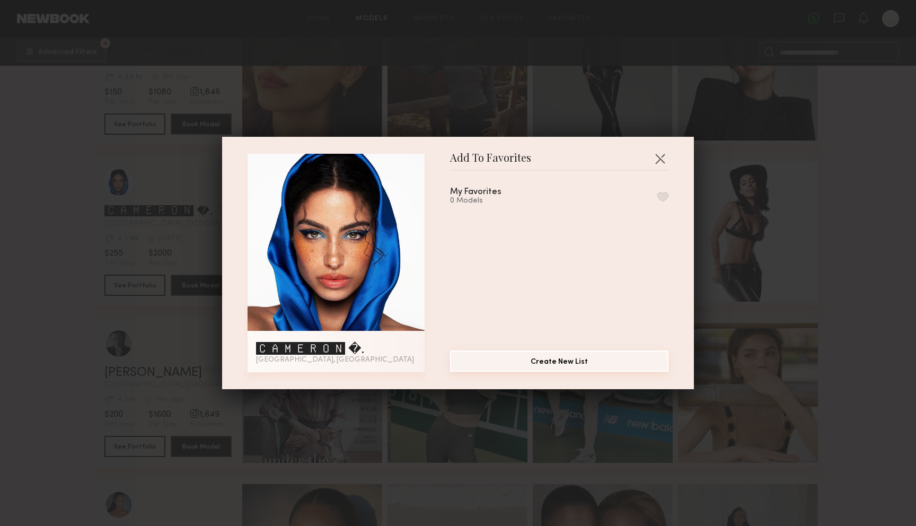
click at [566, 361] on button "Create New List" at bounding box center [559, 361] width 218 height 21
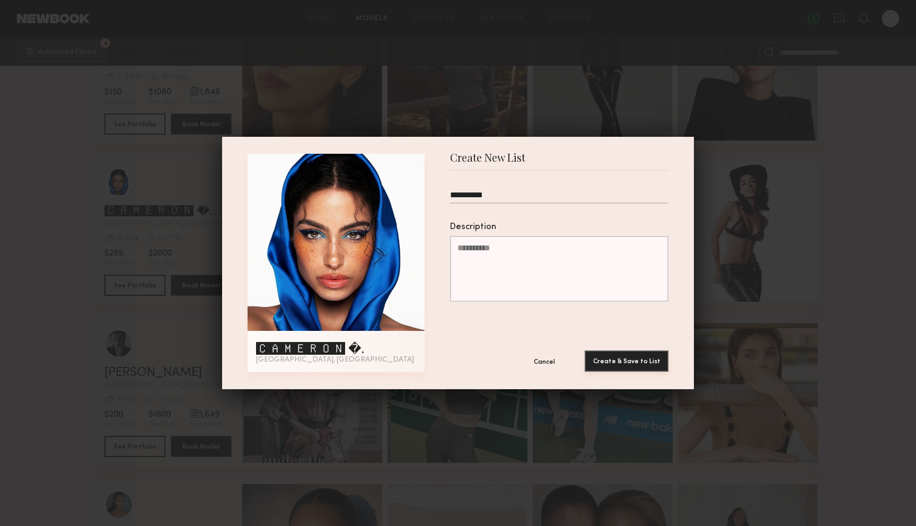
type input "**********"
click at [627, 358] on button "Create & Save to List" at bounding box center [627, 361] width 84 height 21
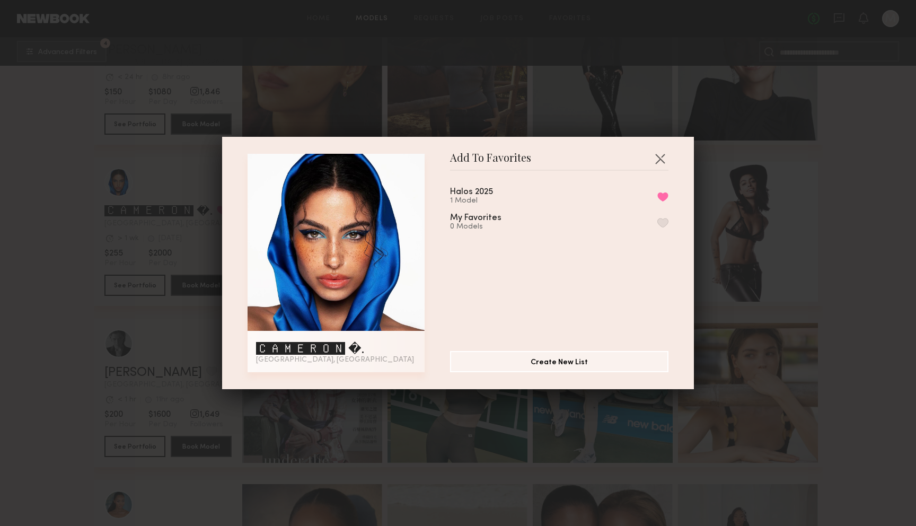
click at [43, 272] on div "Add To Favorites 🅲🅰🅼🅴🆁🅾🅽 �. Los Angeles, CA Add To Favorites Halos 2025 1 Model…" at bounding box center [458, 263] width 916 height 526
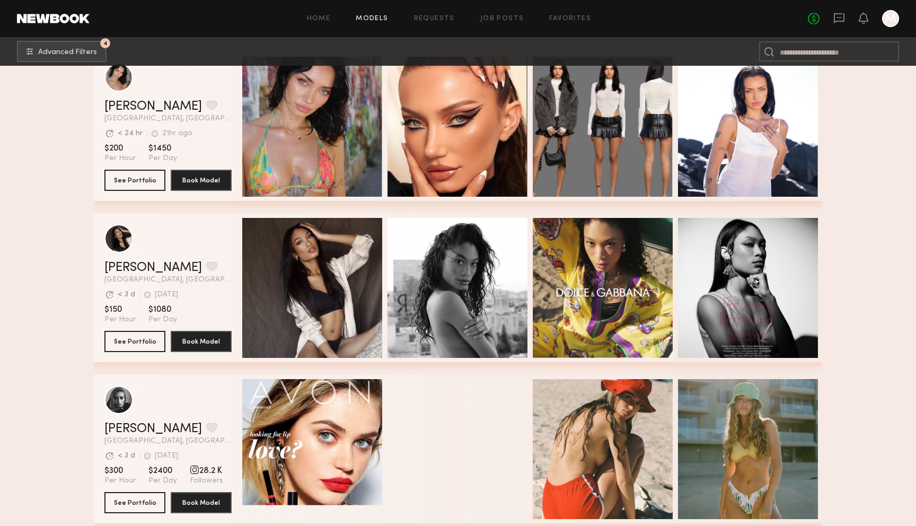
scroll to position [13576, 0]
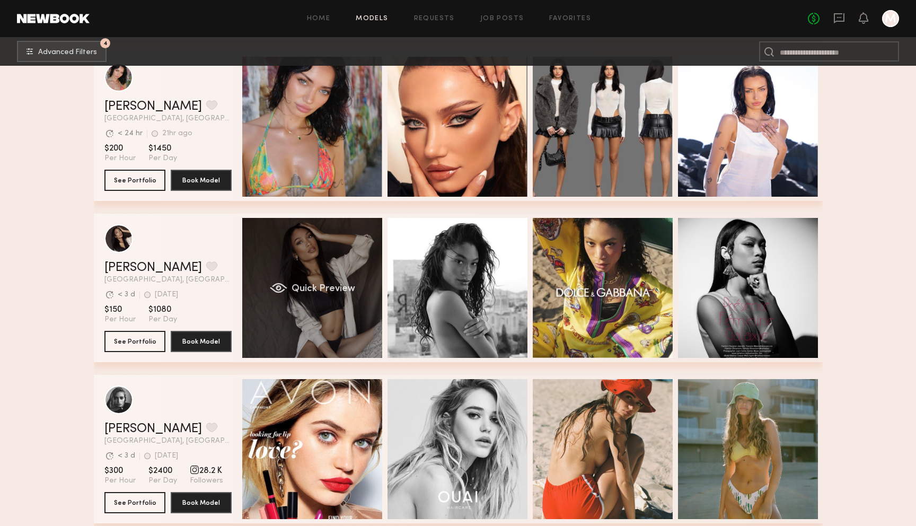
click at [296, 299] on div "Quick Preview" at bounding box center [312, 288] width 140 height 140
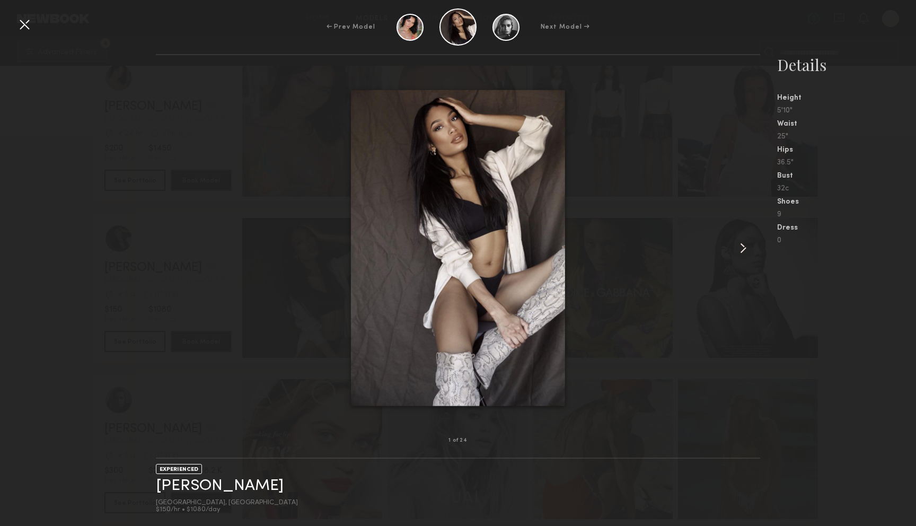
click at [743, 248] on common-icon at bounding box center [743, 248] width 17 height 17
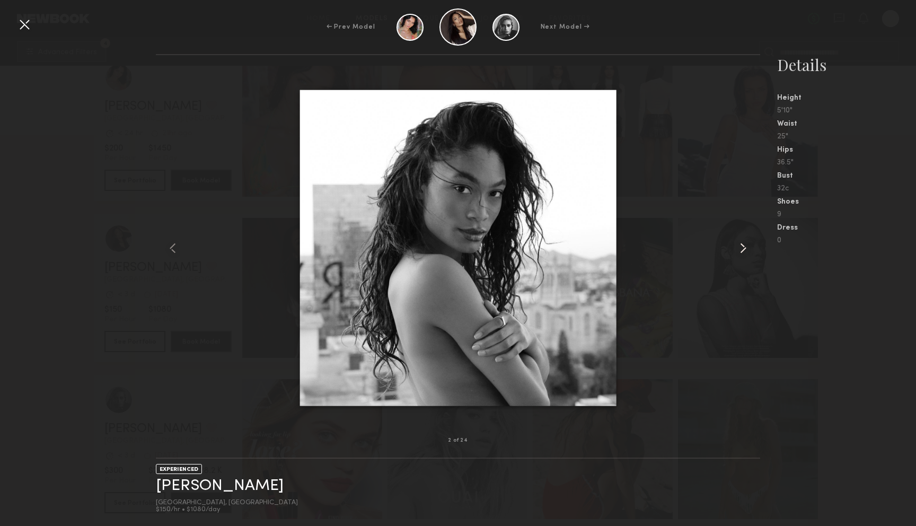
click at [743, 248] on common-icon at bounding box center [743, 248] width 17 height 17
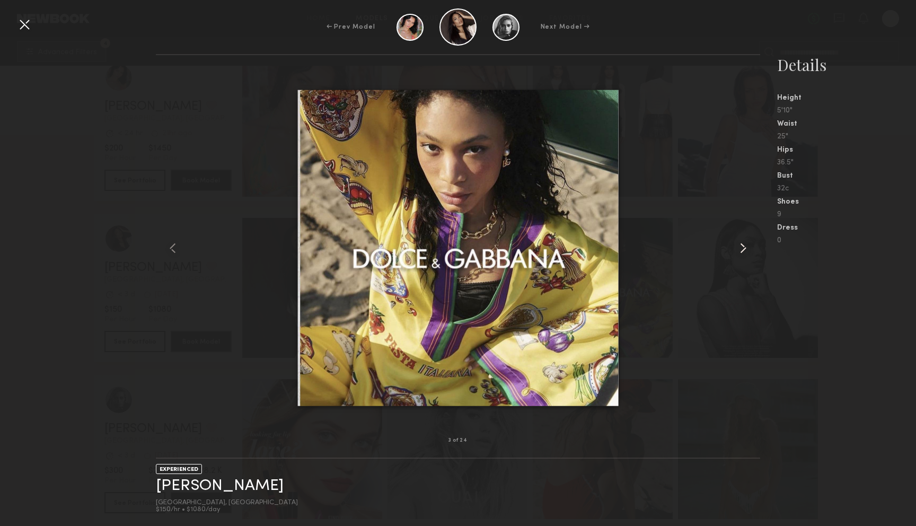
click at [743, 248] on common-icon at bounding box center [743, 248] width 17 height 17
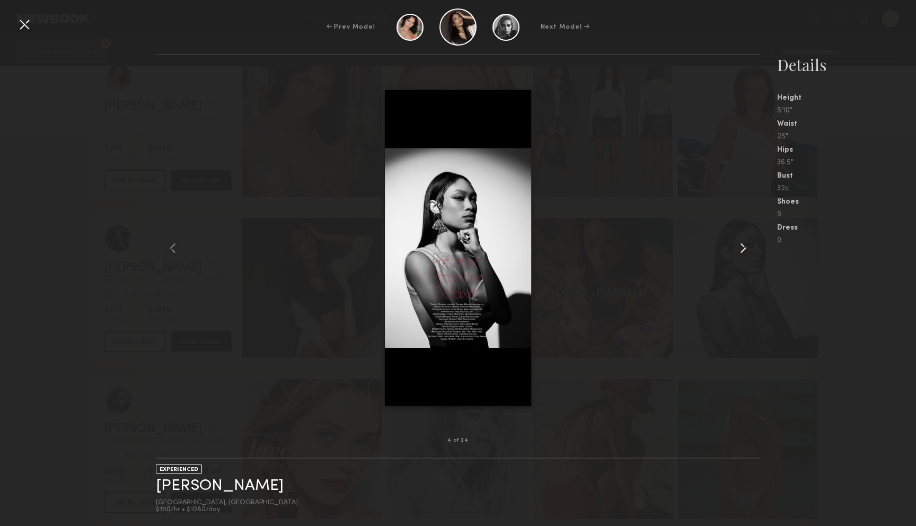
click at [743, 248] on common-icon at bounding box center [743, 248] width 17 height 17
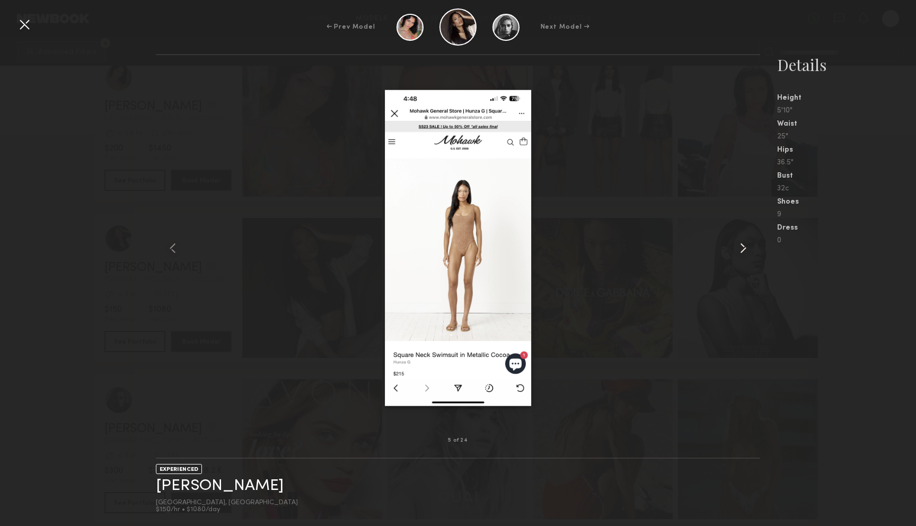
click at [743, 248] on common-icon at bounding box center [743, 248] width 17 height 17
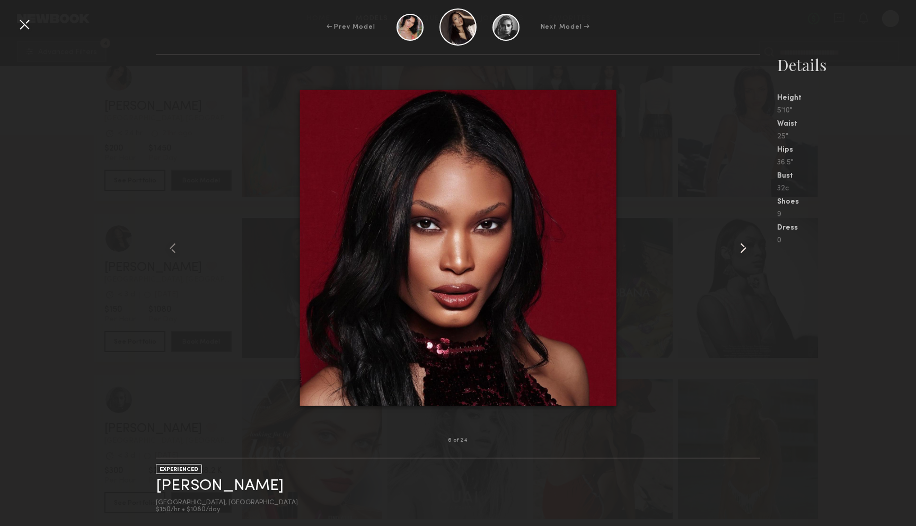
click at [743, 248] on common-icon at bounding box center [743, 248] width 17 height 17
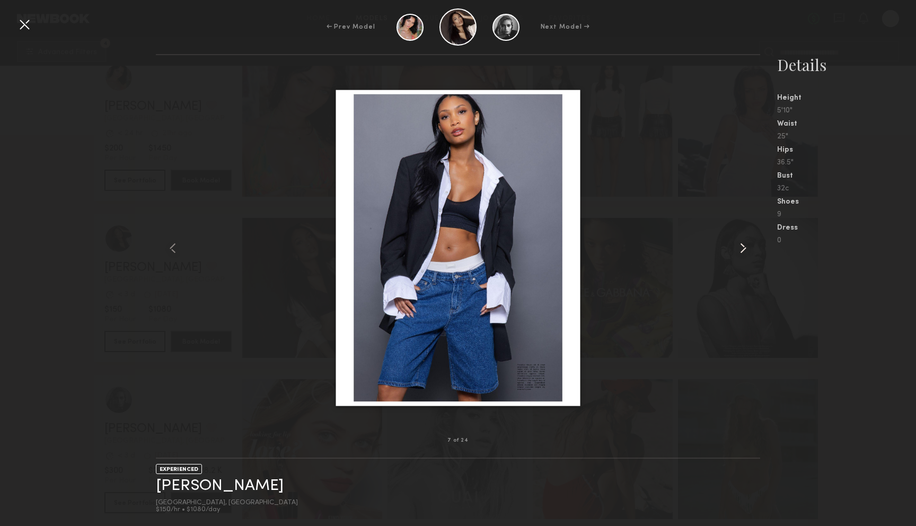
click at [743, 248] on common-icon at bounding box center [743, 248] width 17 height 17
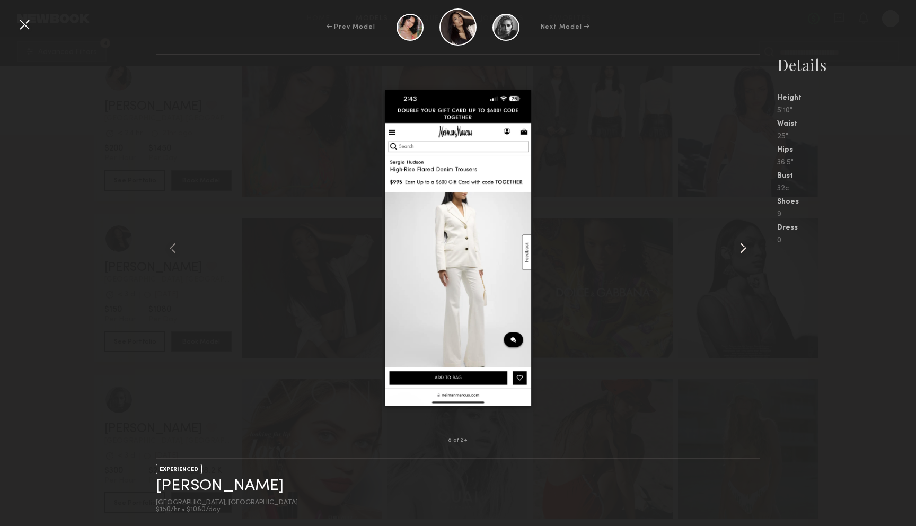
click at [743, 248] on common-icon at bounding box center [743, 248] width 17 height 17
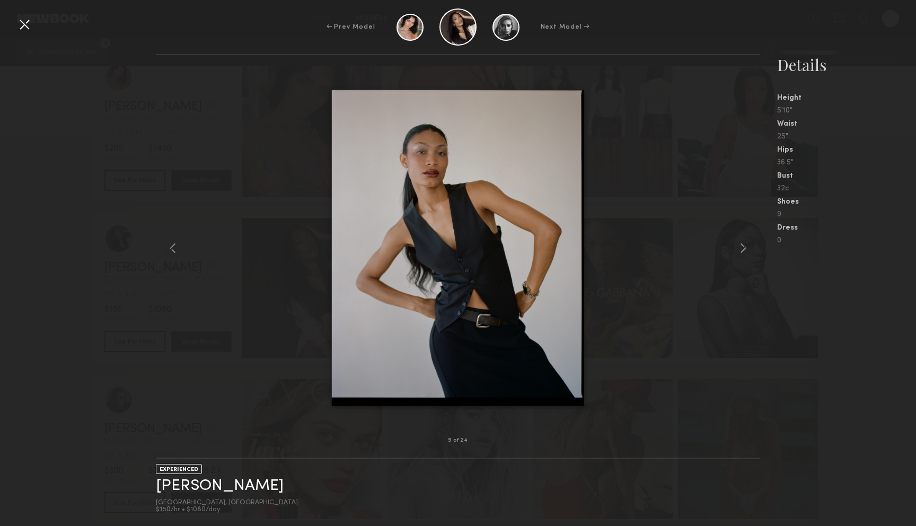
click at [25, 37] on div "← Prev Model Next Model →" at bounding box center [458, 26] width 916 height 37
click at [18, 27] on div at bounding box center [24, 24] width 17 height 17
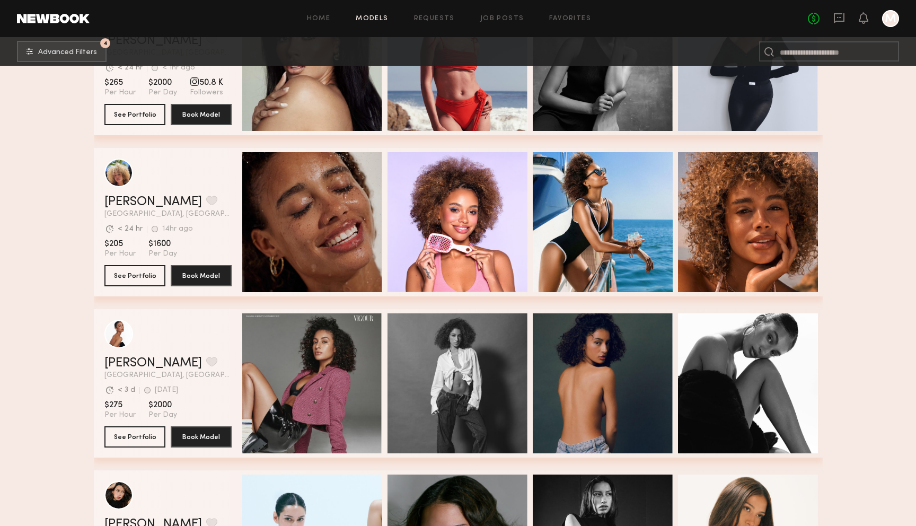
scroll to position [17933, 0]
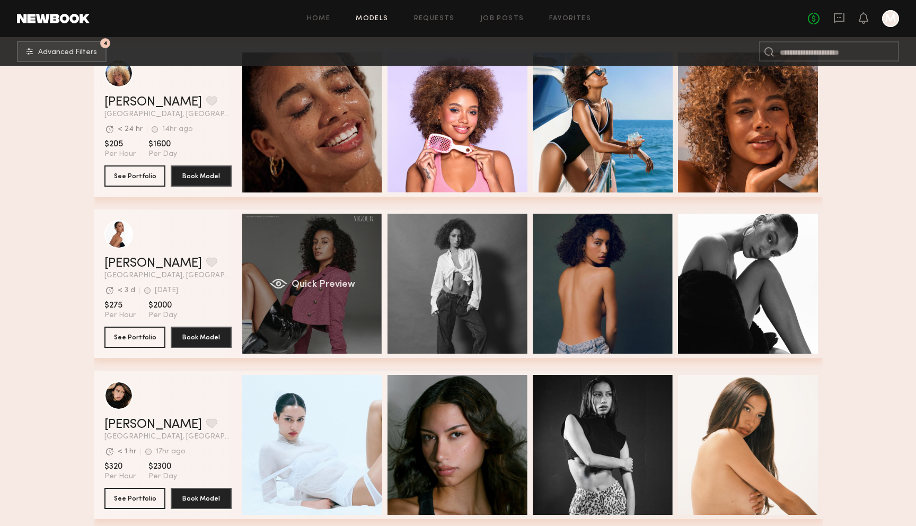
click at [315, 293] on div "Quick Preview" at bounding box center [312, 284] width 140 height 140
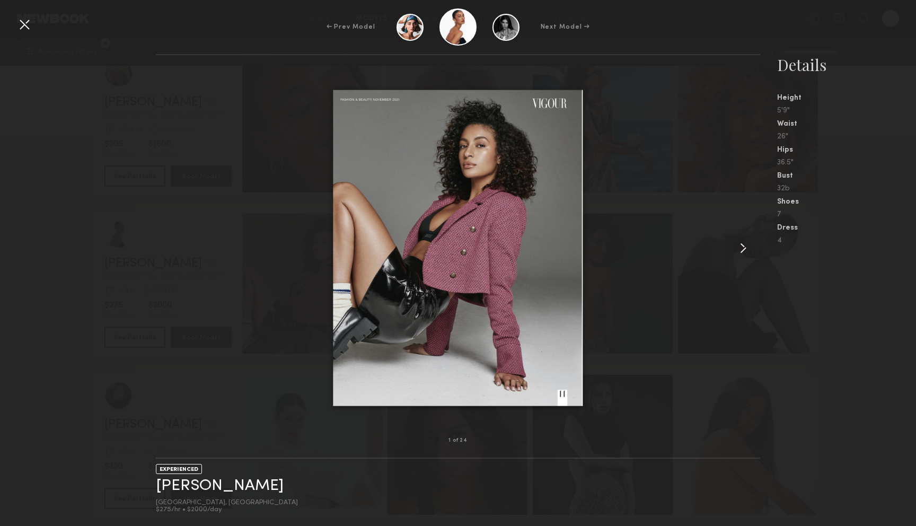
click at [742, 245] on common-icon at bounding box center [743, 248] width 17 height 17
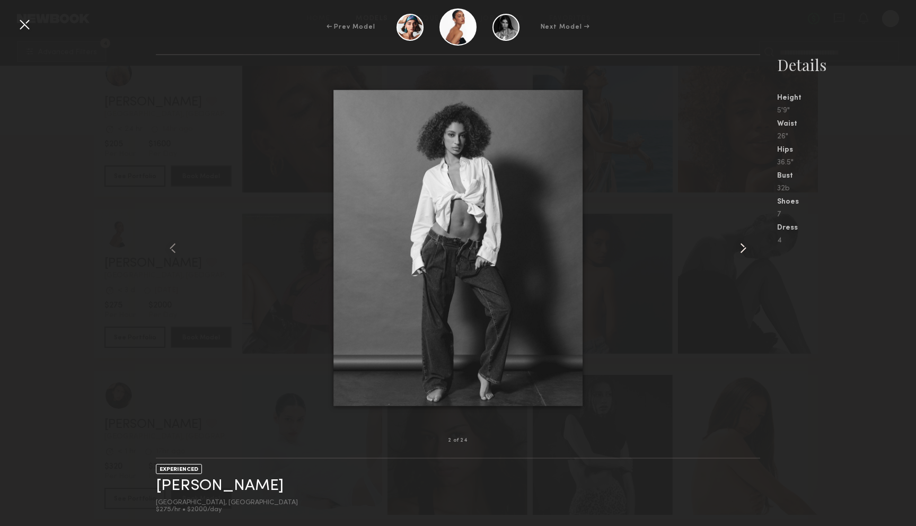
click at [742, 245] on common-icon at bounding box center [743, 248] width 17 height 17
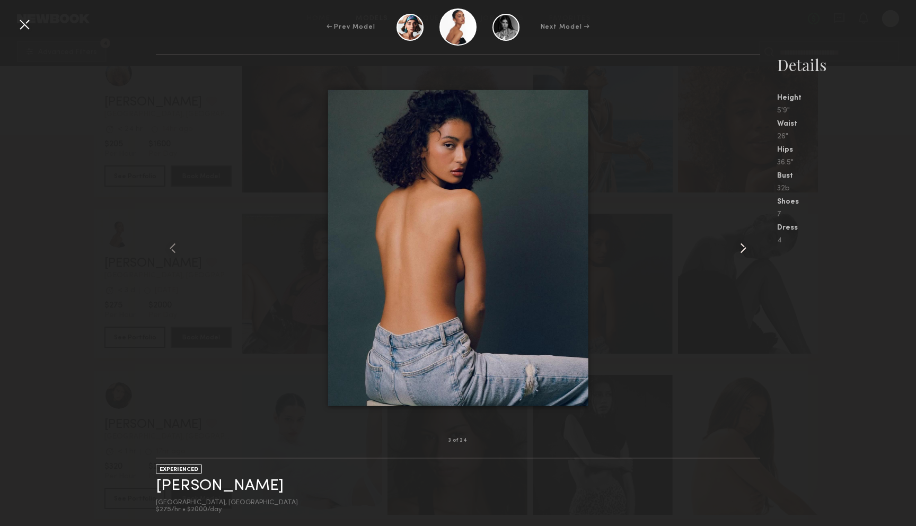
click at [742, 245] on common-icon at bounding box center [743, 248] width 17 height 17
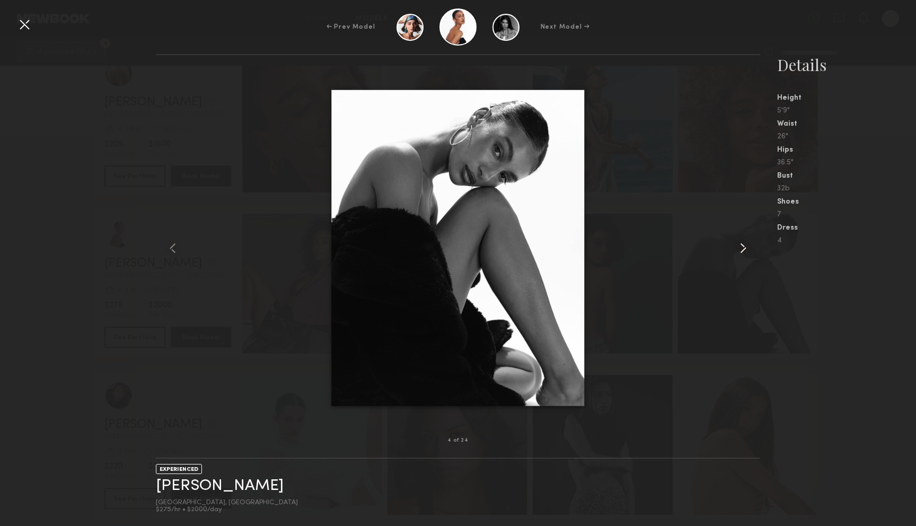
click at [742, 245] on common-icon at bounding box center [743, 248] width 17 height 17
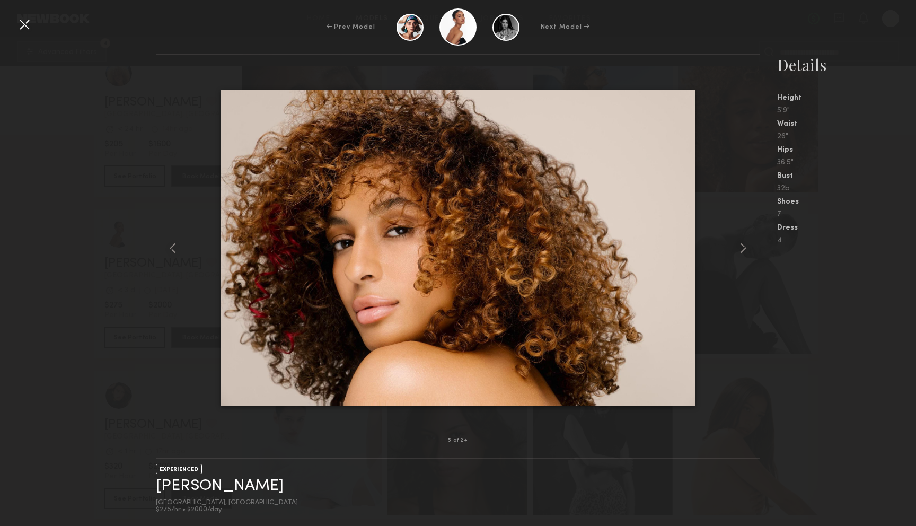
click at [19, 30] on div at bounding box center [24, 24] width 17 height 17
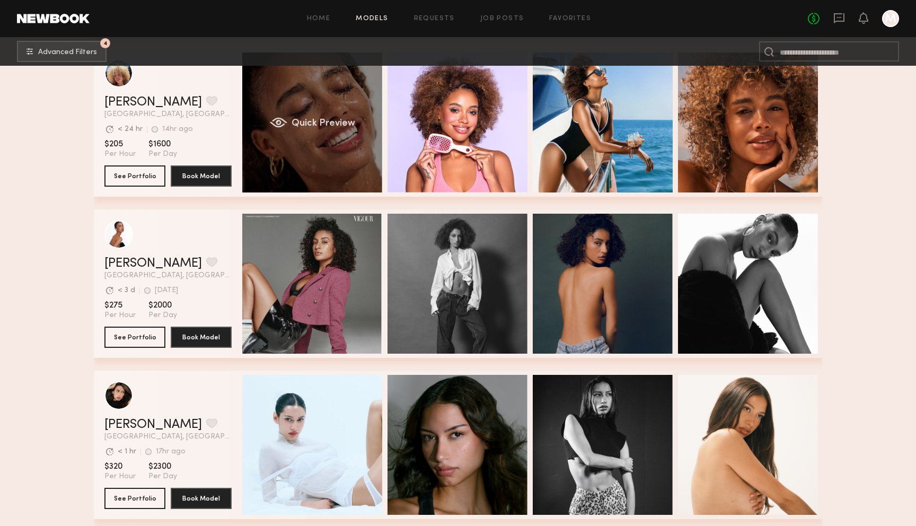
click at [301, 143] on div "Quick Preview" at bounding box center [312, 123] width 140 height 140
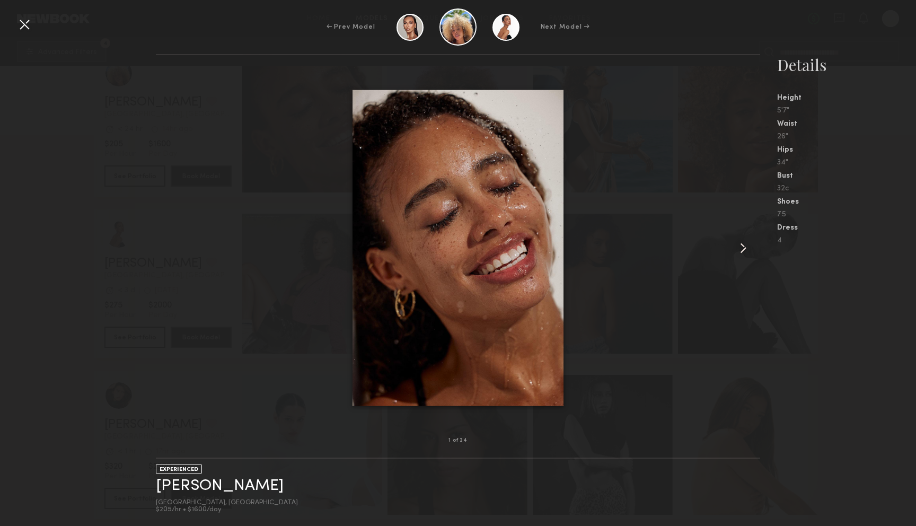
click at [744, 253] on common-icon at bounding box center [743, 248] width 17 height 17
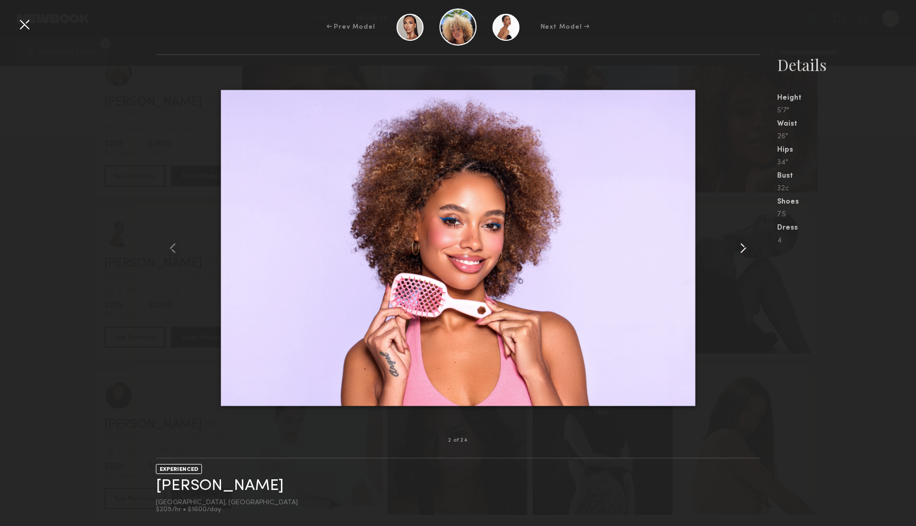
click at [744, 253] on common-icon at bounding box center [743, 248] width 17 height 17
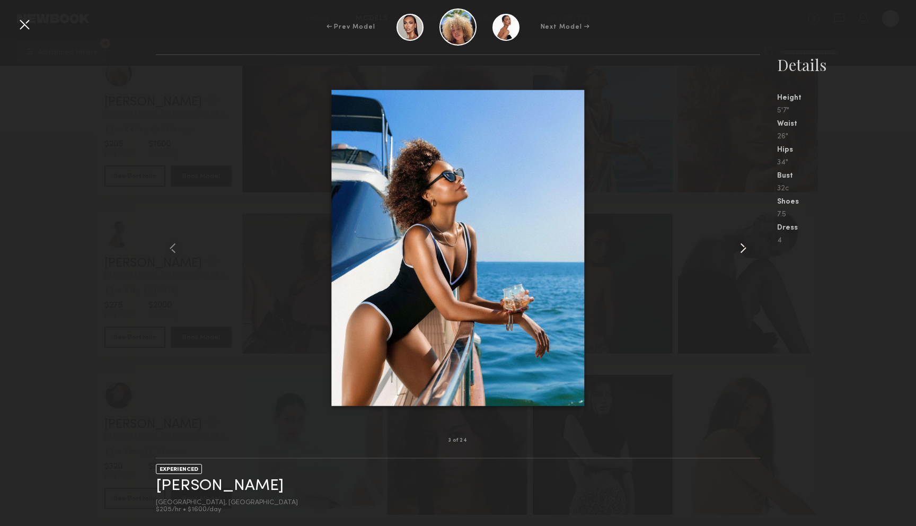
click at [744, 253] on common-icon at bounding box center [743, 248] width 17 height 17
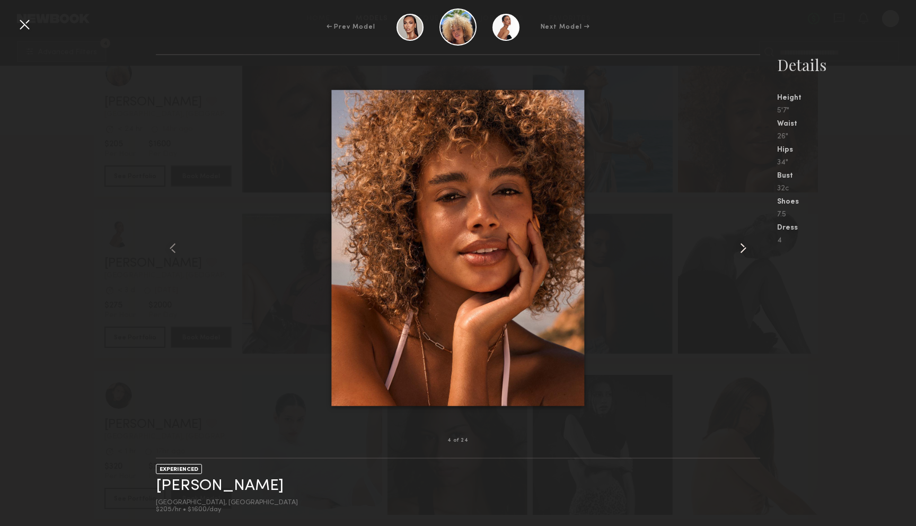
click at [744, 253] on common-icon at bounding box center [743, 248] width 17 height 17
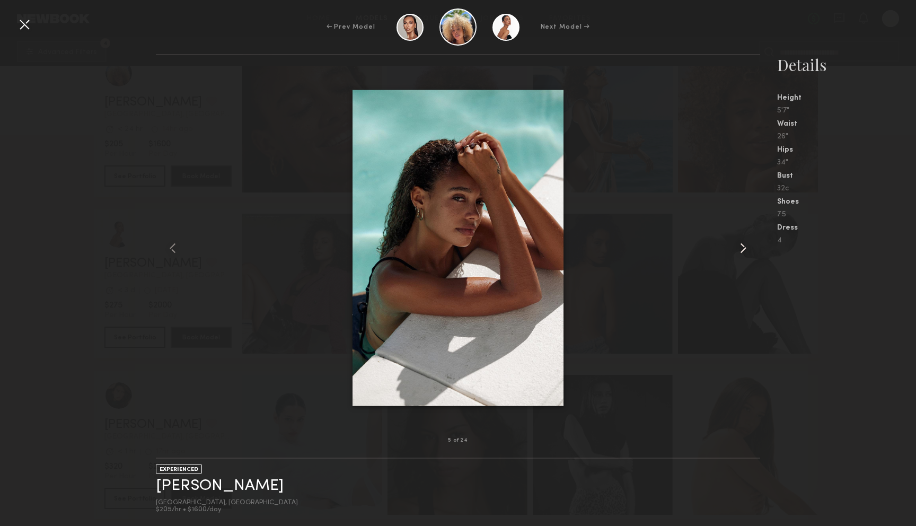
click at [744, 253] on common-icon at bounding box center [743, 248] width 17 height 17
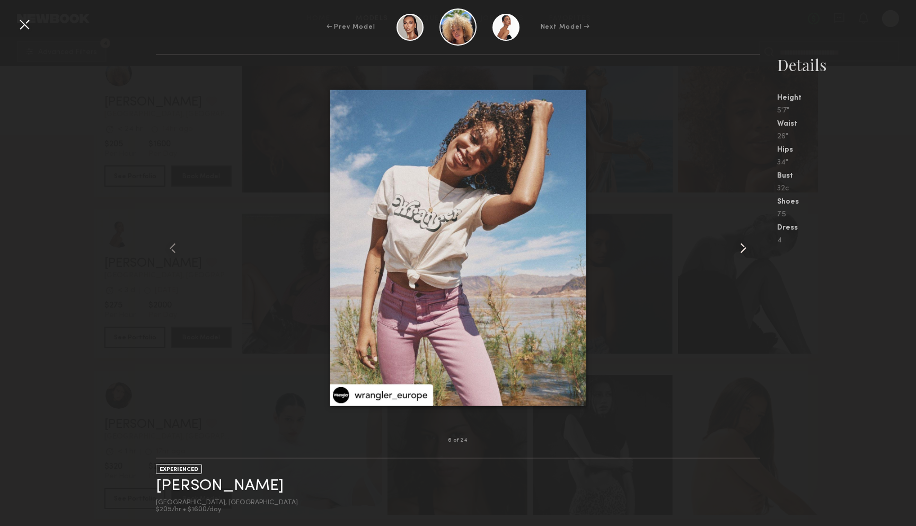
click at [744, 253] on common-icon at bounding box center [743, 248] width 17 height 17
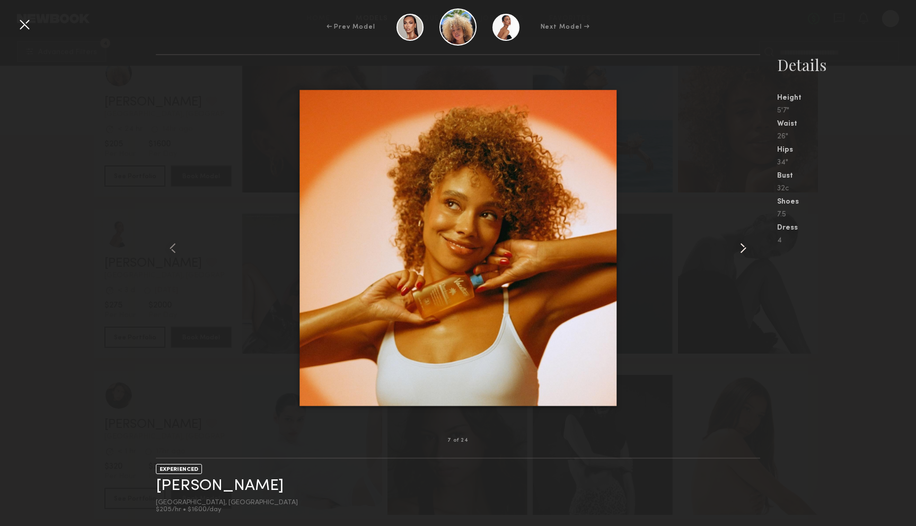
click at [744, 253] on common-icon at bounding box center [743, 248] width 17 height 17
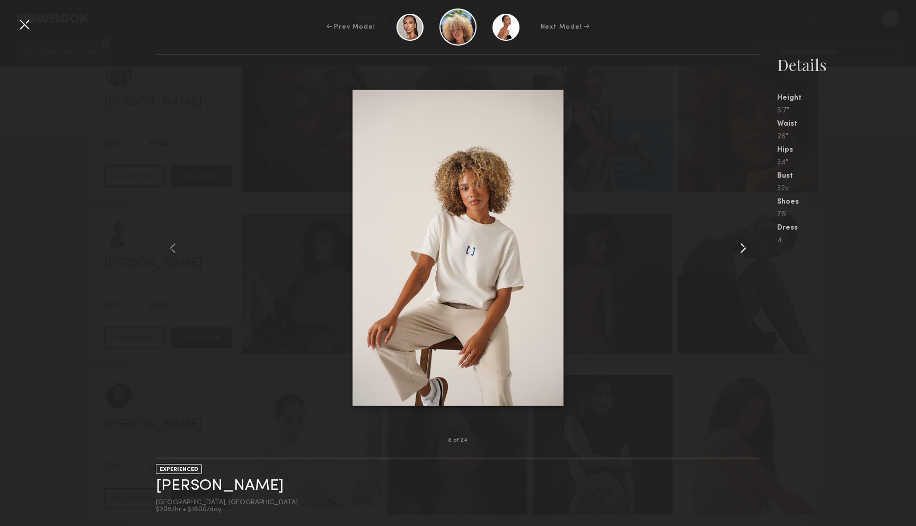
click at [744, 253] on common-icon at bounding box center [743, 248] width 17 height 17
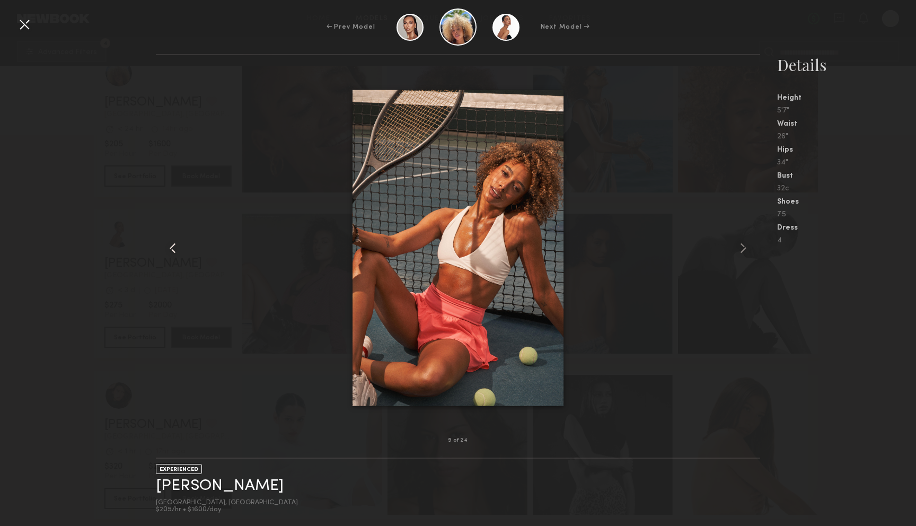
click at [175, 251] on common-icon at bounding box center [172, 248] width 17 height 17
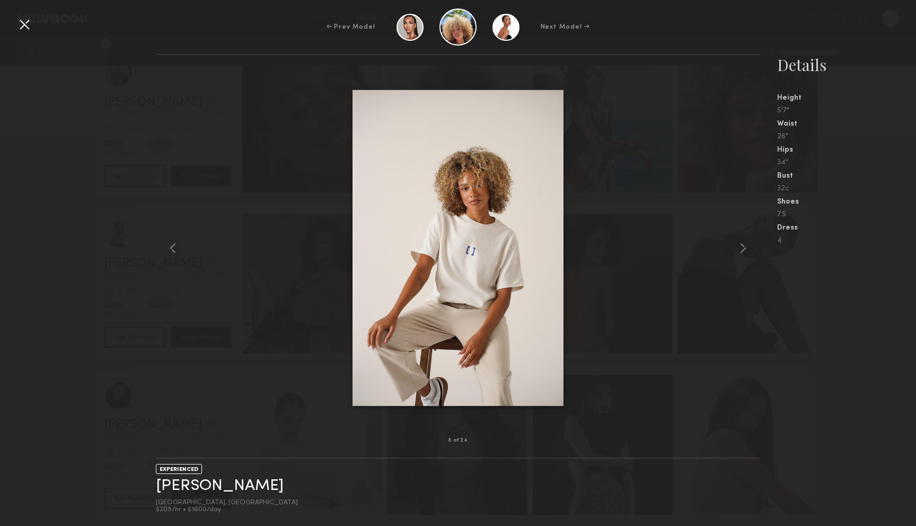
click at [28, 28] on div at bounding box center [24, 24] width 17 height 17
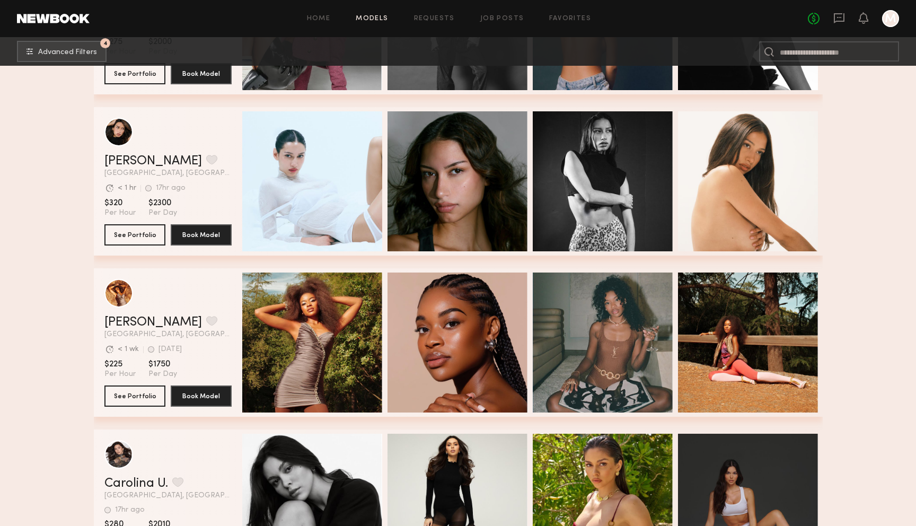
scroll to position [18198, 0]
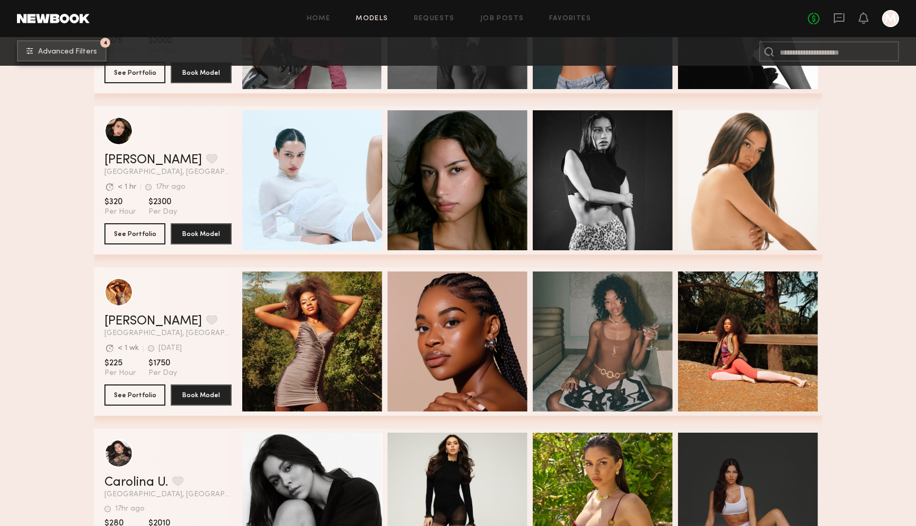
click at [50, 48] on span "Advanced Filters" at bounding box center [67, 51] width 59 height 7
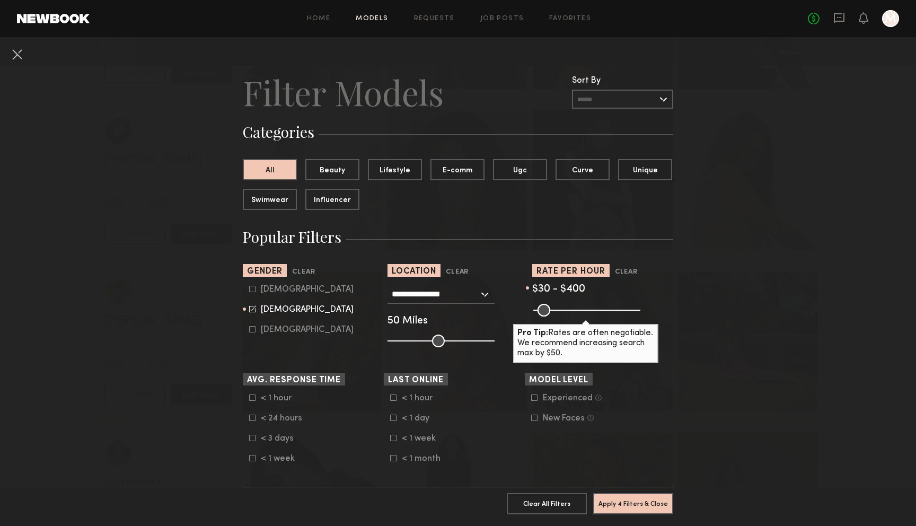
click at [652, 104] on input "text" at bounding box center [622, 99] width 101 height 19
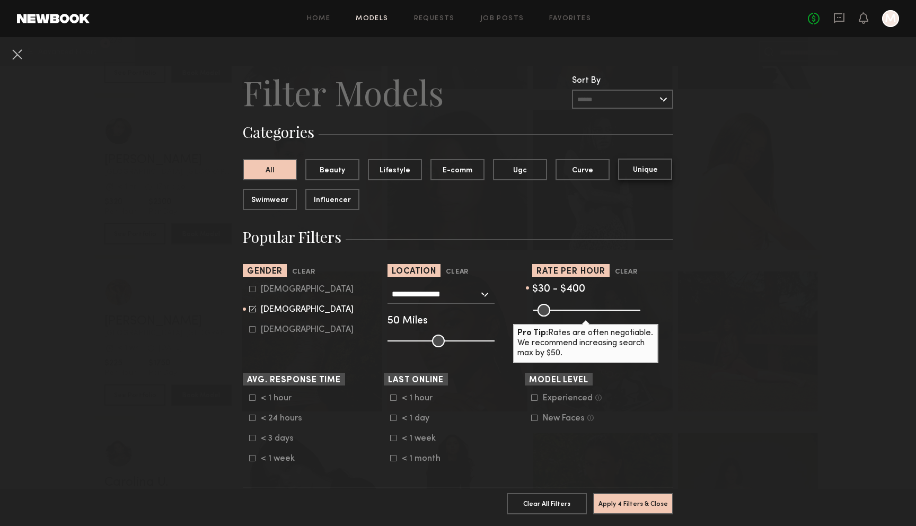
click at [653, 170] on button "Unique" at bounding box center [645, 169] width 54 height 21
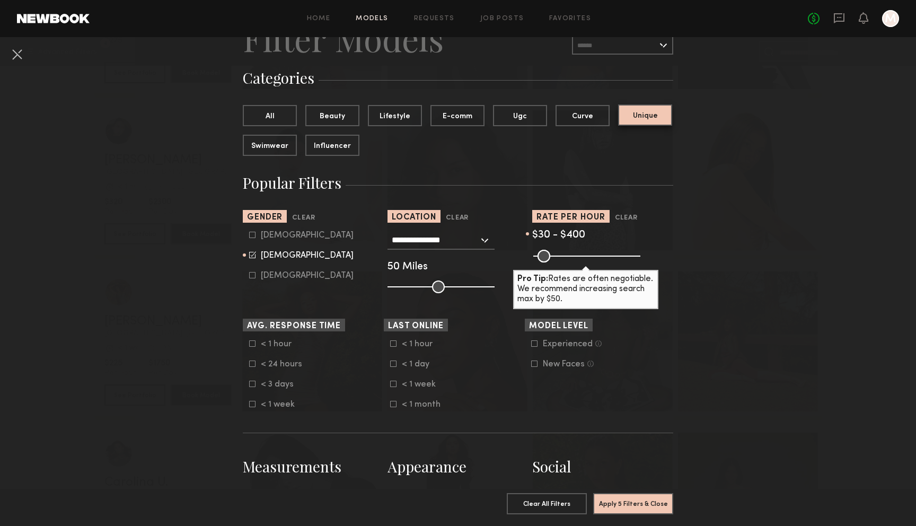
scroll to position [55, 0]
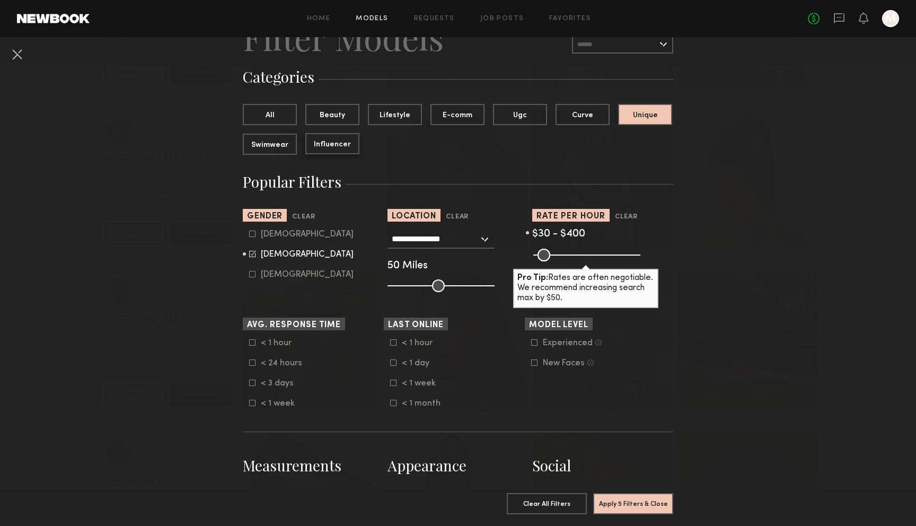
click at [342, 143] on button "Influencer" at bounding box center [332, 143] width 54 height 21
click at [658, 117] on button "Unique" at bounding box center [645, 113] width 54 height 21
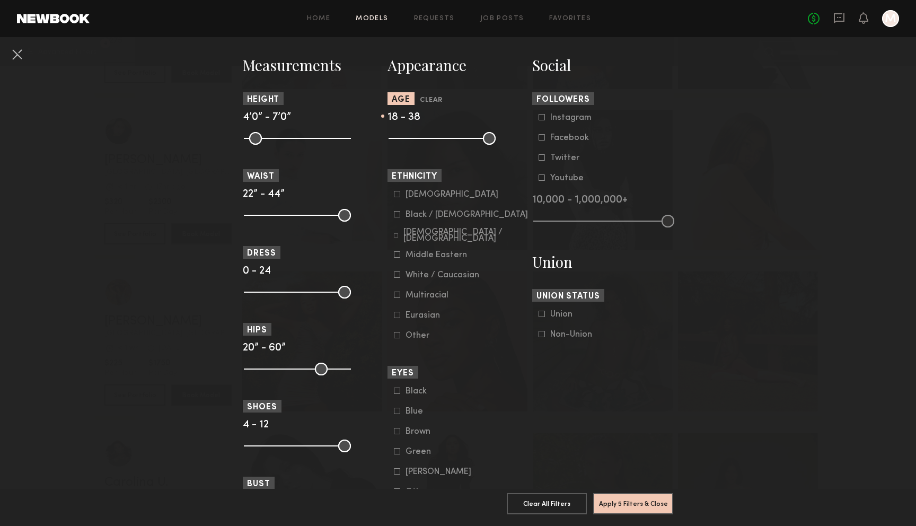
scroll to position [462, 0]
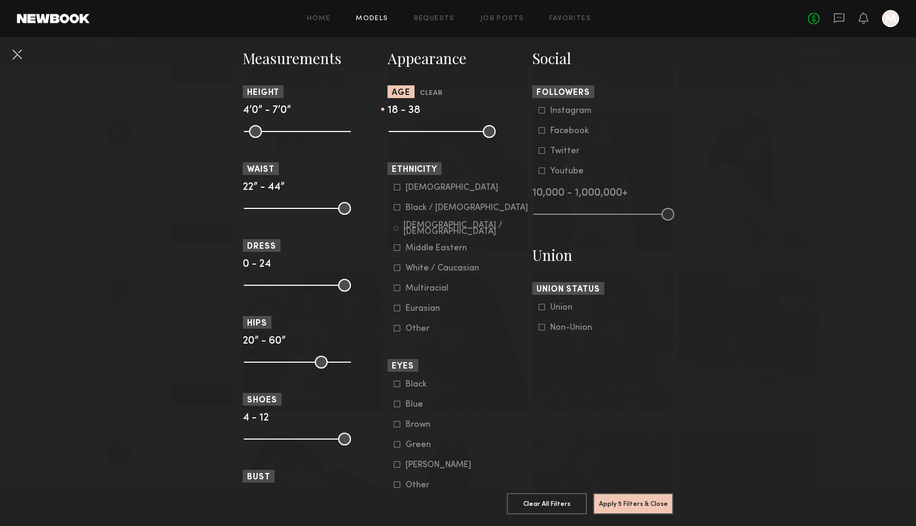
click at [396, 188] on icon at bounding box center [397, 187] width 6 height 6
click at [397, 209] on icon at bounding box center [397, 207] width 6 height 6
click at [398, 227] on icon at bounding box center [396, 228] width 4 height 4
click at [400, 247] on label "Middle Eastern" at bounding box center [430, 247] width 73 height 6
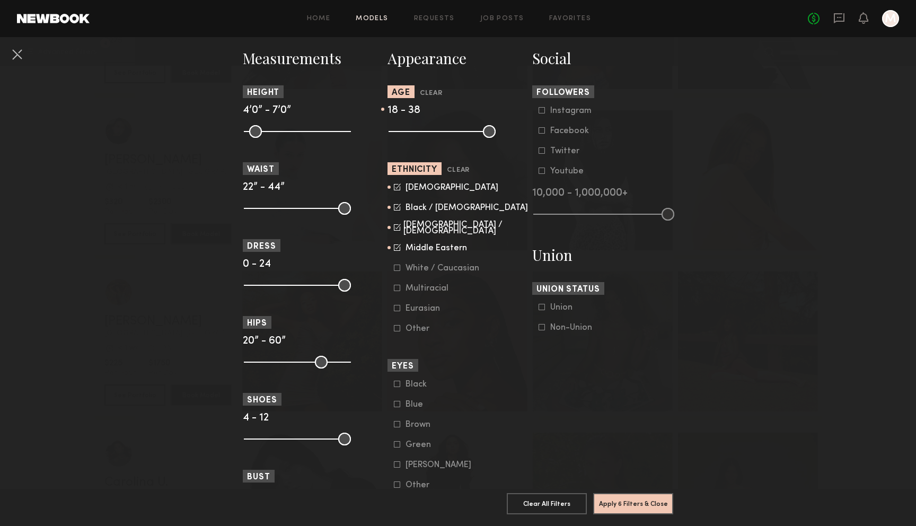
click at [397, 293] on common-framework-checkbox "Multiracial" at bounding box center [461, 289] width 135 height 10
click at [397, 289] on icon at bounding box center [397, 288] width 6 height 6
click at [400, 311] on icon at bounding box center [398, 308] width 6 height 6
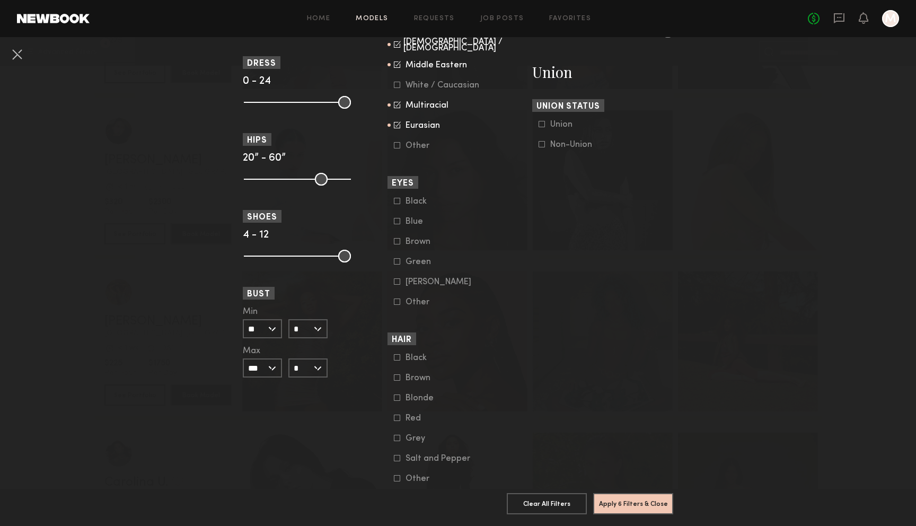
scroll to position [680, 0]
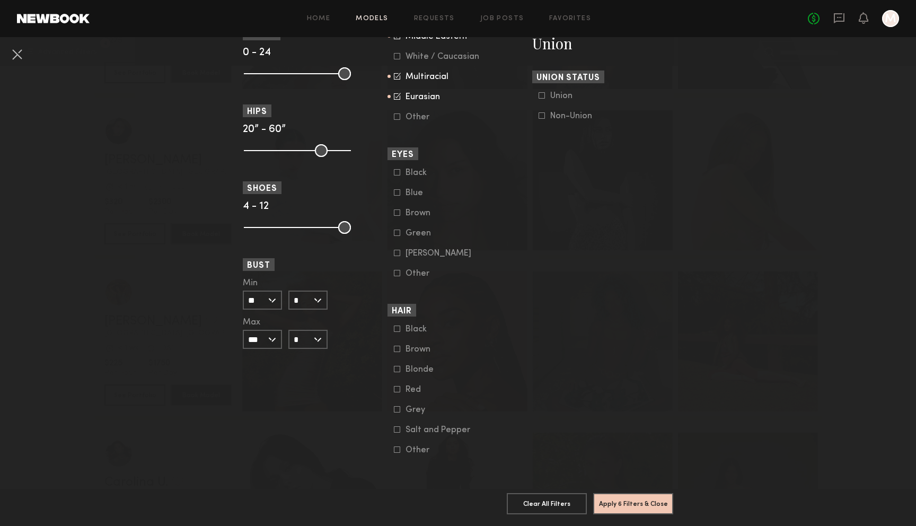
click at [397, 329] on icon at bounding box center [397, 329] width 6 height 6
click at [395, 349] on icon at bounding box center [397, 349] width 6 height 6
click at [644, 508] on button "Apply 7 Filters & Close" at bounding box center [633, 503] width 80 height 21
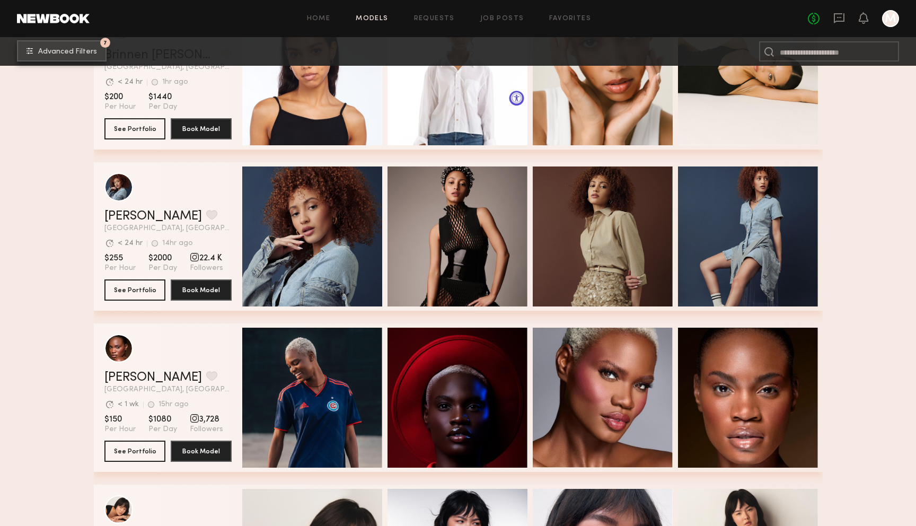
scroll to position [418, 0]
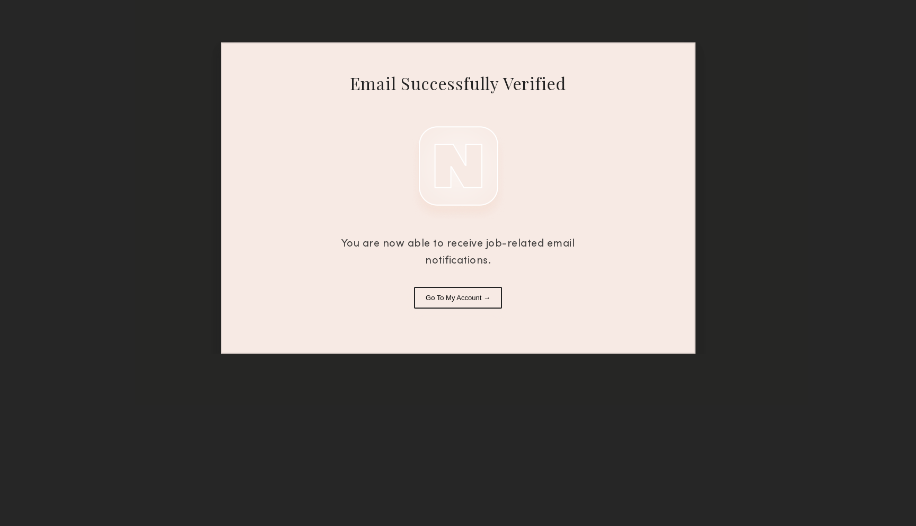
click at [468, 300] on button "Go To My Account →" at bounding box center [458, 298] width 88 height 22
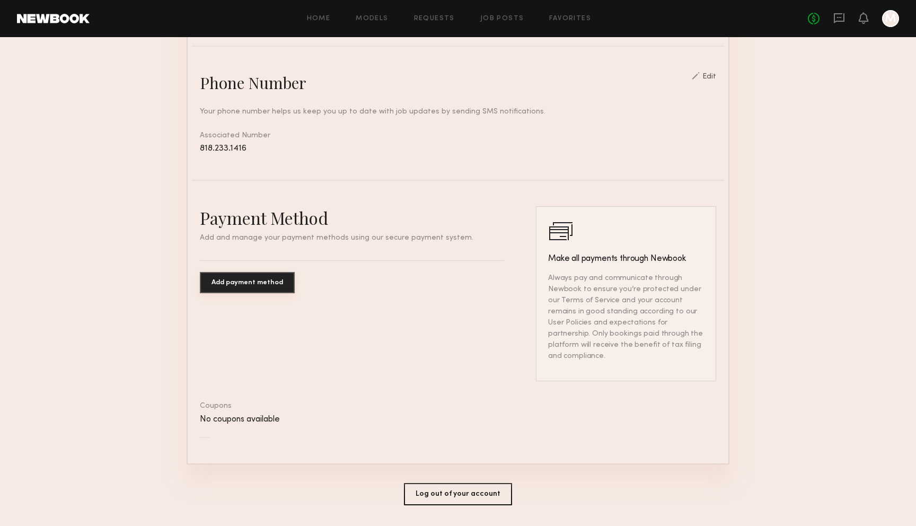
scroll to position [435, 0]
click at [382, 13] on div "Home Models Requests Job Posts Favorites Sign Out No fees up to $5,000 M" at bounding box center [495, 18] width 810 height 17
click at [452, 18] on link "Requests" at bounding box center [434, 18] width 41 height 7
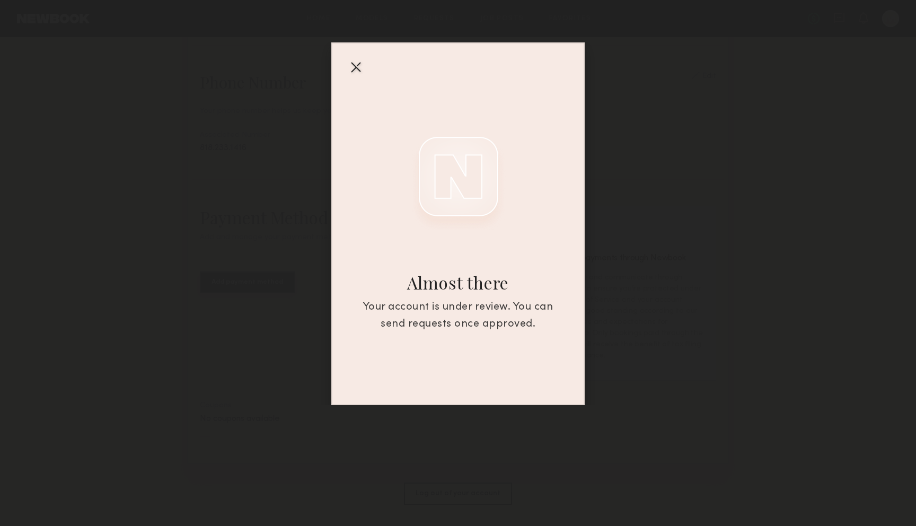
click at [356, 68] on div at bounding box center [355, 66] width 17 height 17
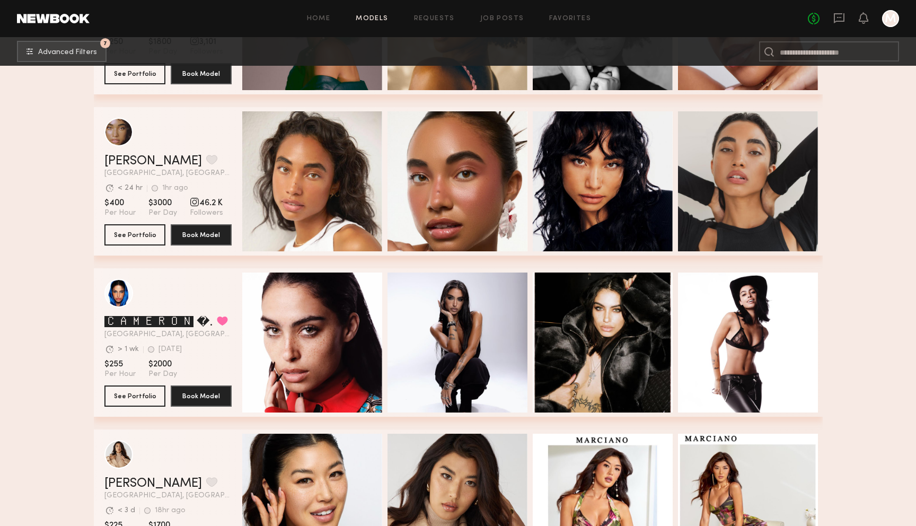
scroll to position [1109, 0]
